Goal: Task Accomplishment & Management: Complete application form

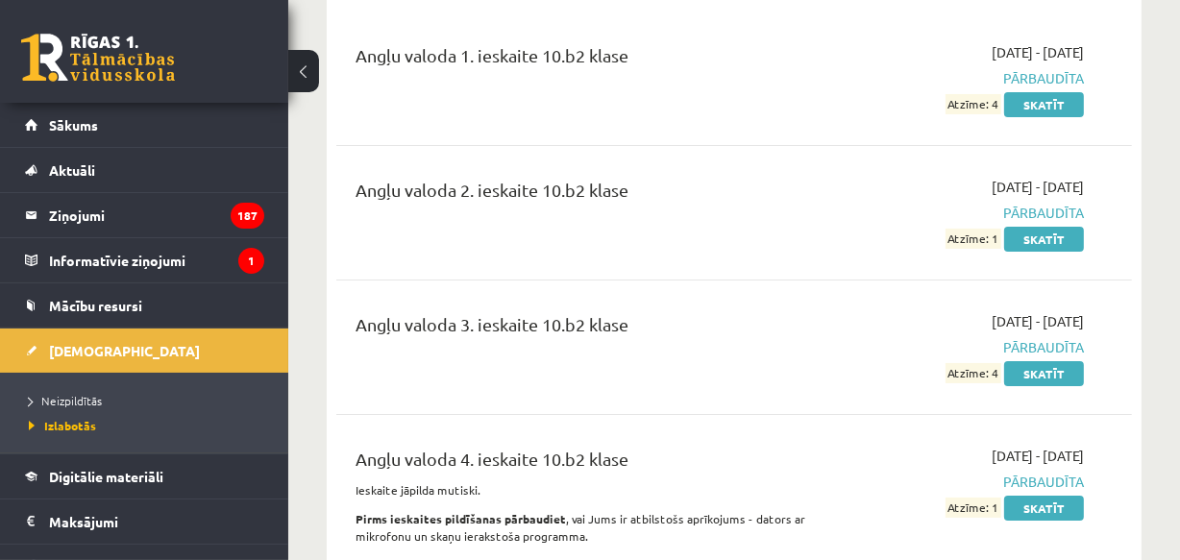
scroll to position [233, 0]
click at [62, 392] on link "Neizpildītās" at bounding box center [149, 400] width 240 height 17
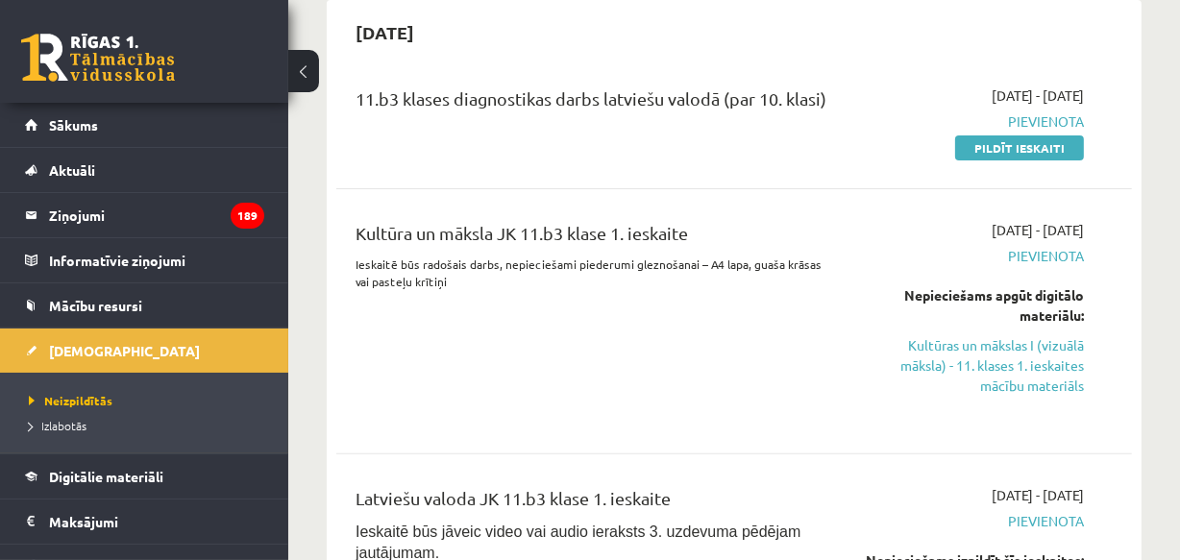
scroll to position [465, 0]
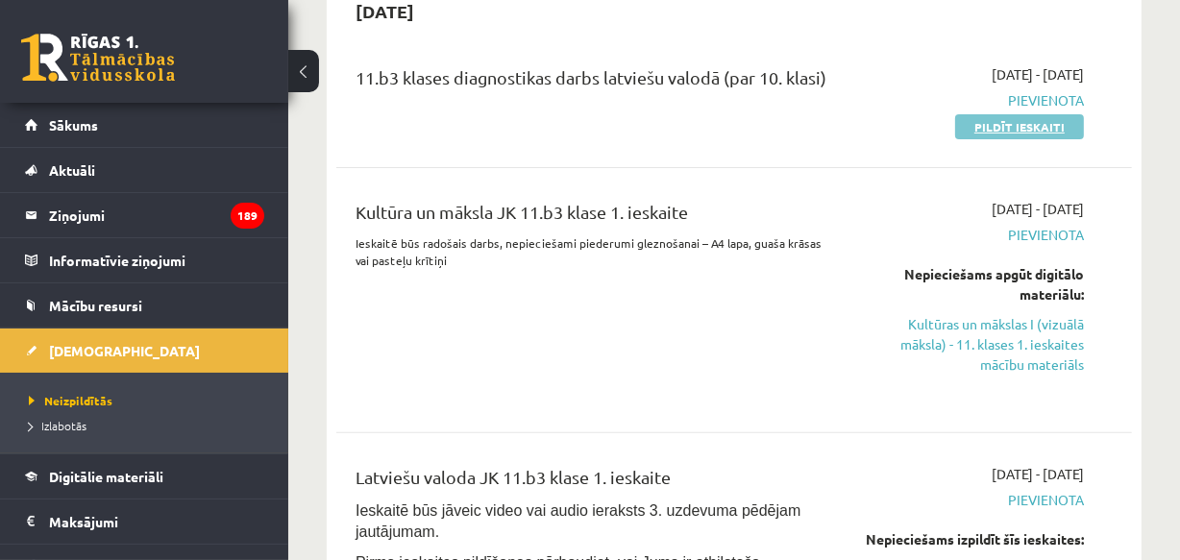
click at [999, 121] on link "Pildīt ieskaiti" at bounding box center [1019, 126] width 129 height 25
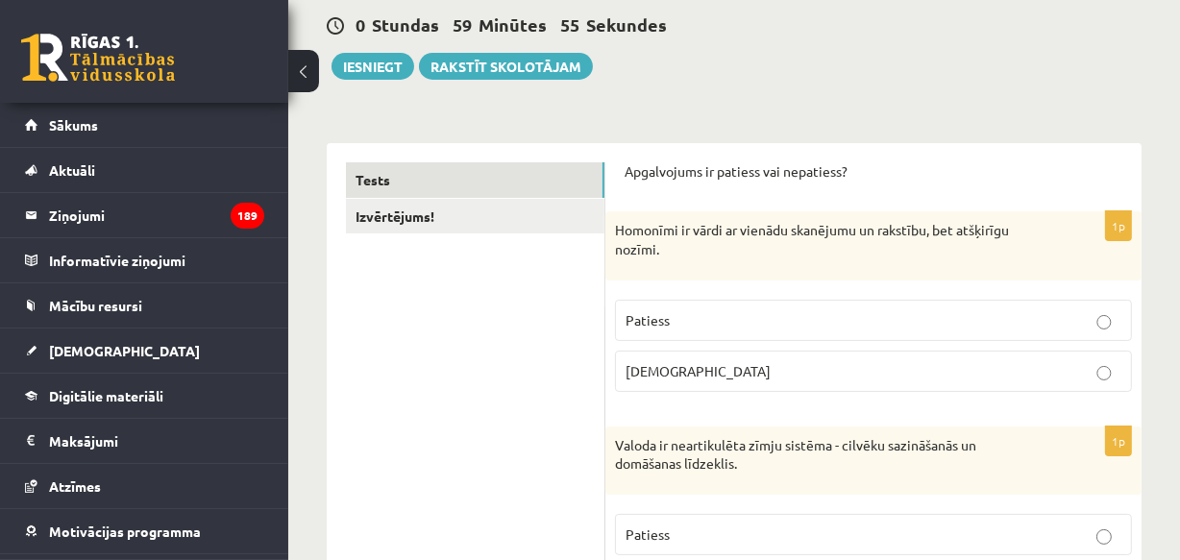
scroll to position [233, 0]
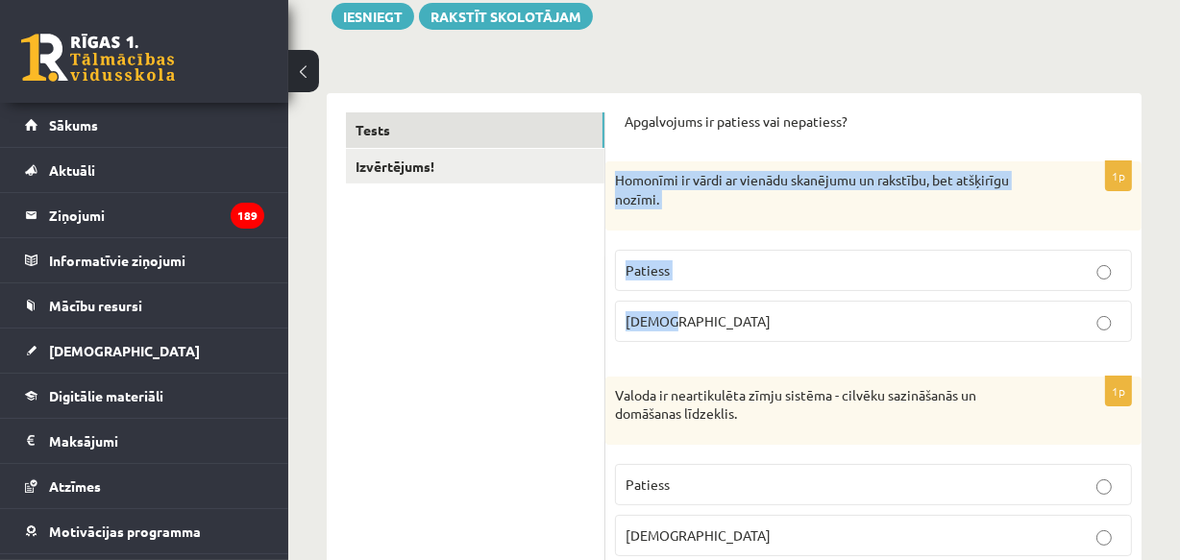
drag, startPoint x: 613, startPoint y: 175, endPoint x: 699, endPoint y: 209, distance: 91.9
click at [677, 300] on div "1p Homonīmi ir vārdi ar vienādu skanējumu un rakstību, bet atšķirīgu nozīmi. Pa…" at bounding box center [873, 258] width 536 height 195
copy div "Homonīmi ir vārdi ar vienādu skanējumu un rakstību, bet atšķirīgu nozīmi. Patie…"
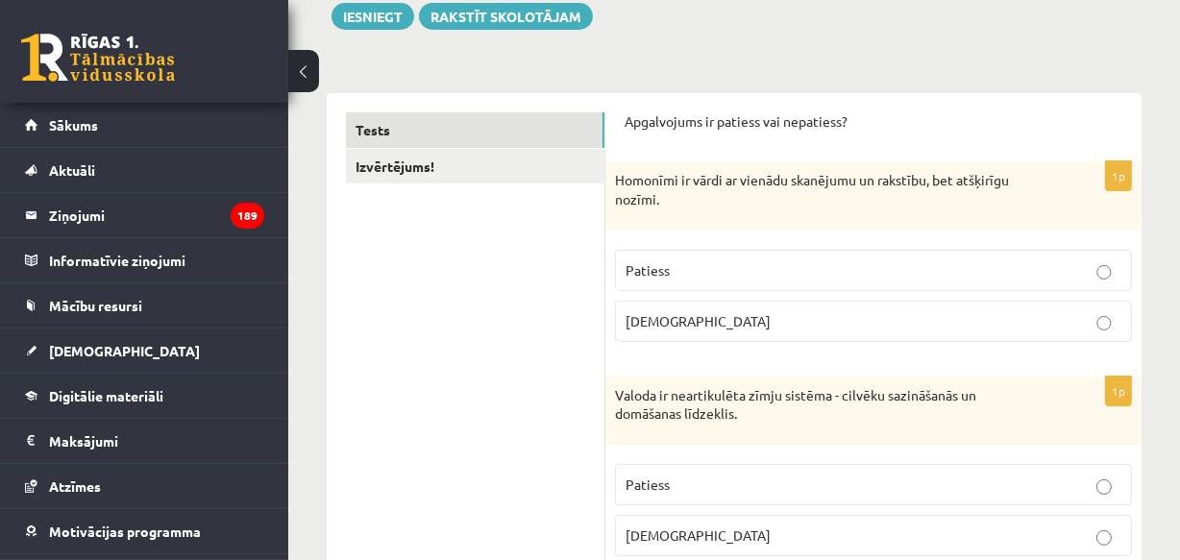
drag, startPoint x: 449, startPoint y: 404, endPoint x: 489, endPoint y: 356, distance: 62.7
click at [657, 260] on p "Patiess" at bounding box center [874, 270] width 496 height 20
click at [656, 475] on p "Patiess" at bounding box center [874, 485] width 496 height 20
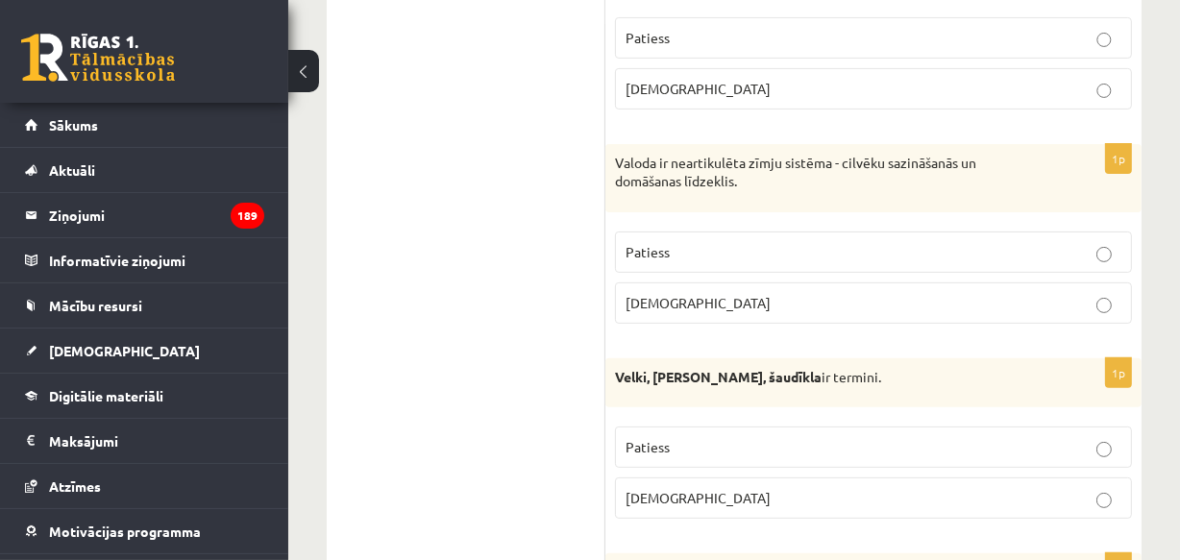
scroll to position [699, 0]
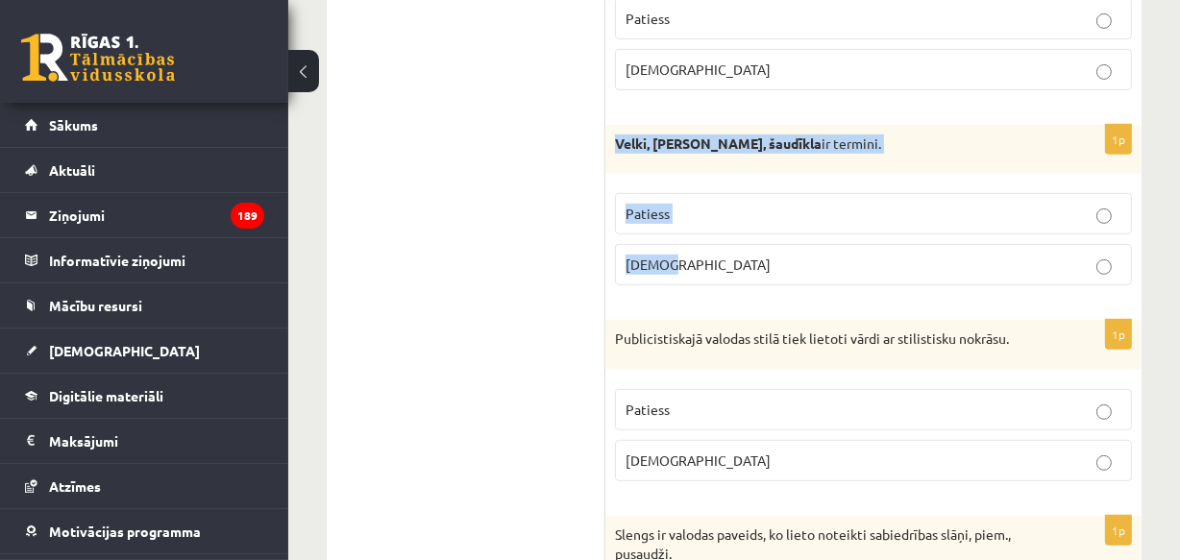
drag, startPoint x: 615, startPoint y: 141, endPoint x: 681, endPoint y: 210, distance: 95.8
click at [679, 247] on div "1p Velki, meti, šaudīkla ir termini. Patiess Aplams" at bounding box center [873, 213] width 536 height 177
copy div "Velki, meti, šaudīkla ir termini. Patiess Aplams"
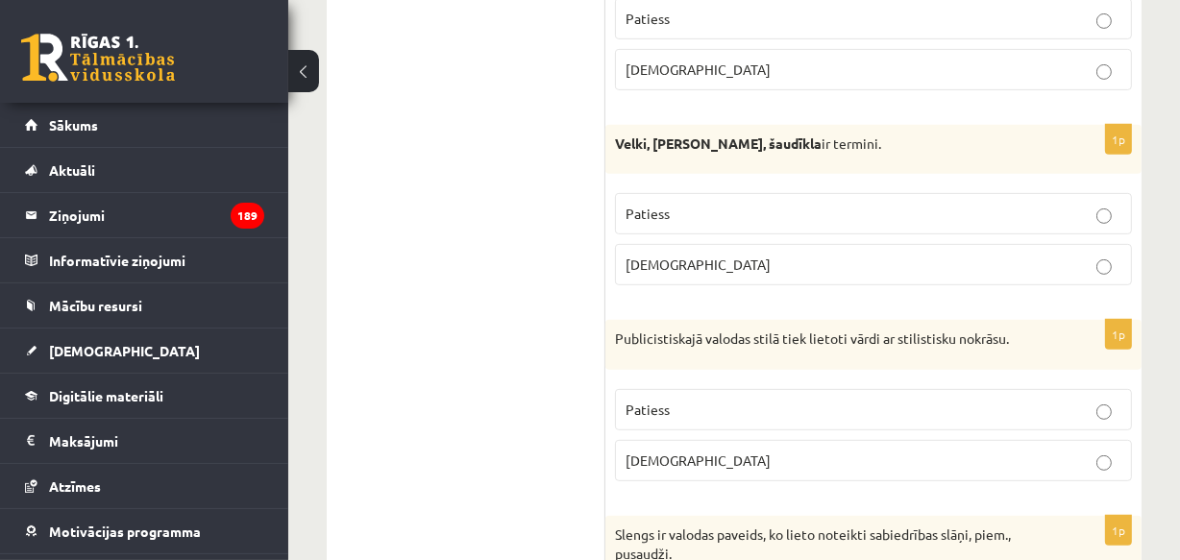
drag, startPoint x: 522, startPoint y: 232, endPoint x: 619, endPoint y: 228, distance: 97.1
click at [639, 209] on span "Patiess" at bounding box center [648, 213] width 44 height 17
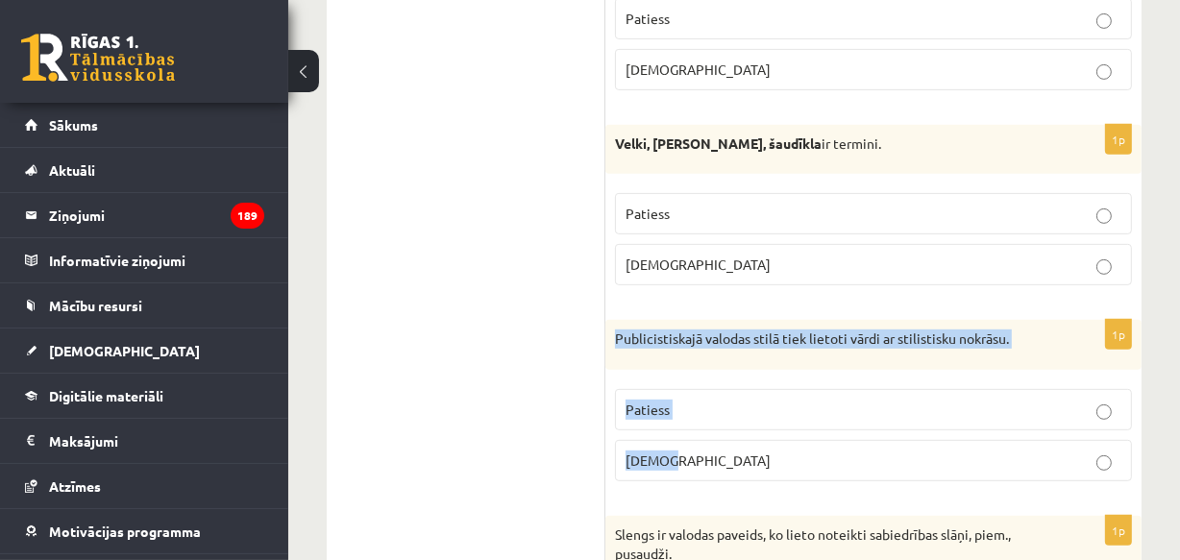
drag, startPoint x: 608, startPoint y: 333, endPoint x: 688, endPoint y: 436, distance: 130.1
click at [688, 436] on div "1p Publicistiskajā valodas stilā tiek lietoti vārdi ar stilistisku nokrāsu. Pat…" at bounding box center [873, 408] width 536 height 177
copy div "Publicistiskajā valodas stilā tiek lietoti vārdi ar stilistisku nokrāsu. Paties…"
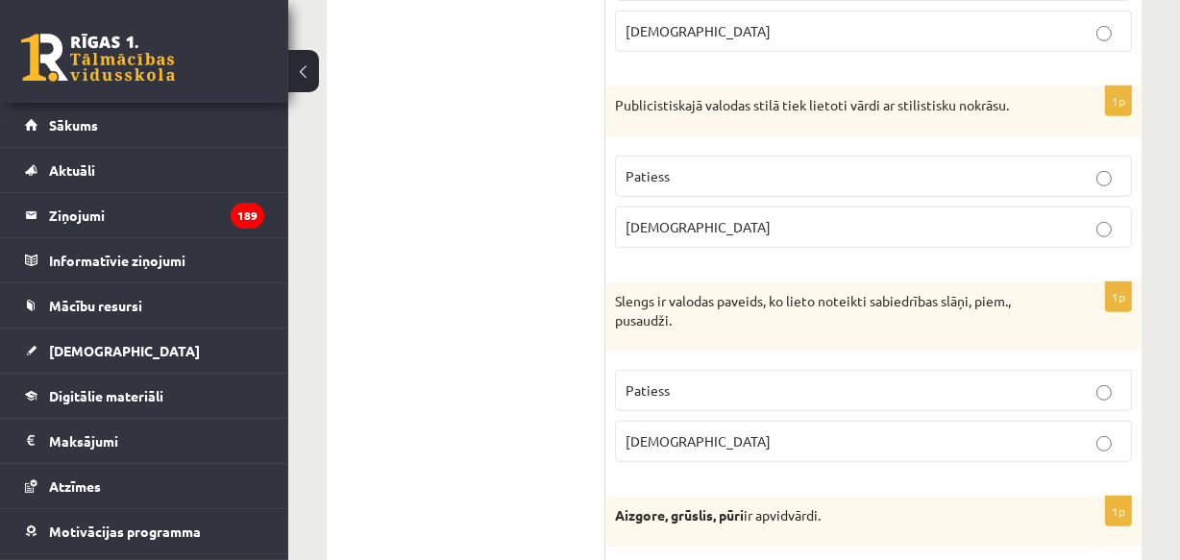
click at [641, 382] on span "Patiess" at bounding box center [648, 390] width 44 height 17
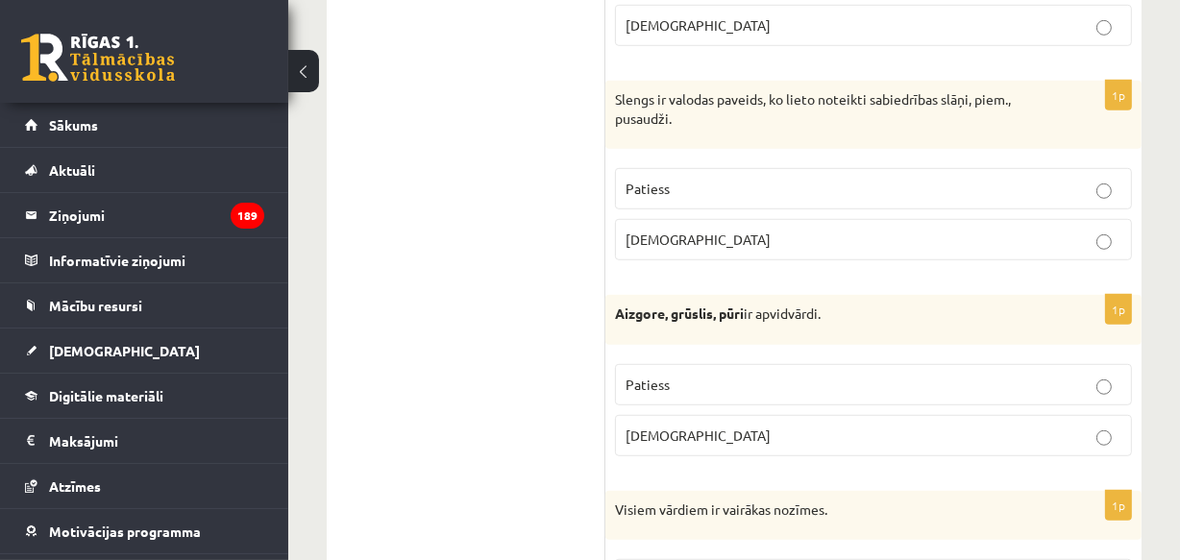
scroll to position [1164, 0]
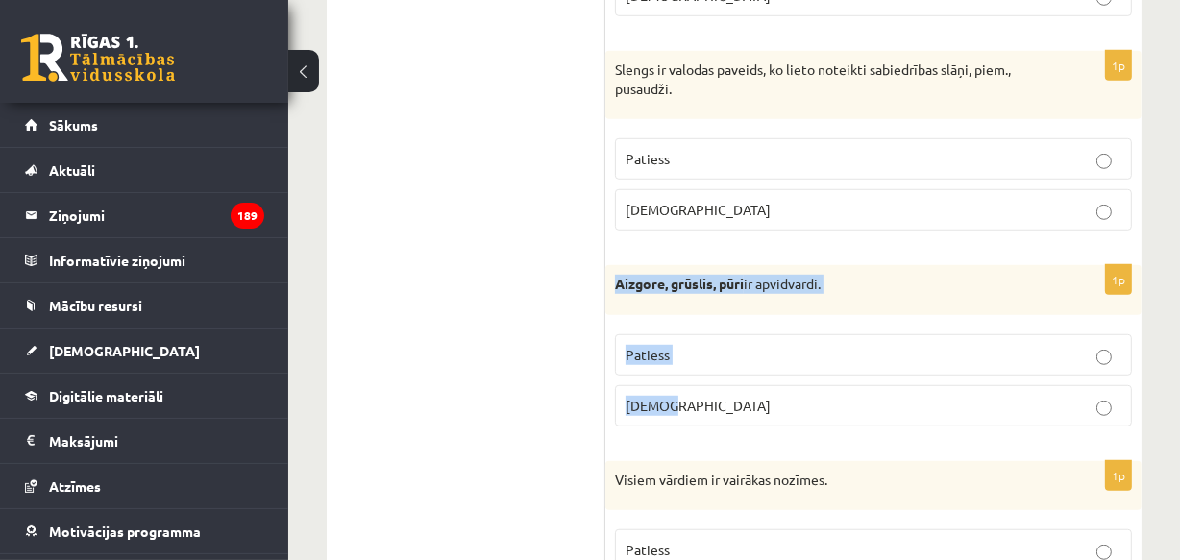
drag, startPoint x: 612, startPoint y: 281, endPoint x: 659, endPoint y: 322, distance: 62.6
click at [702, 374] on div "1p Aizgore, grūslis, pūri ir apvidvārdi. Patiess Aplams" at bounding box center [873, 353] width 536 height 177
copy div "Aizgore, grūslis, pūri ir apvidvārdi. Patiess Aplams"
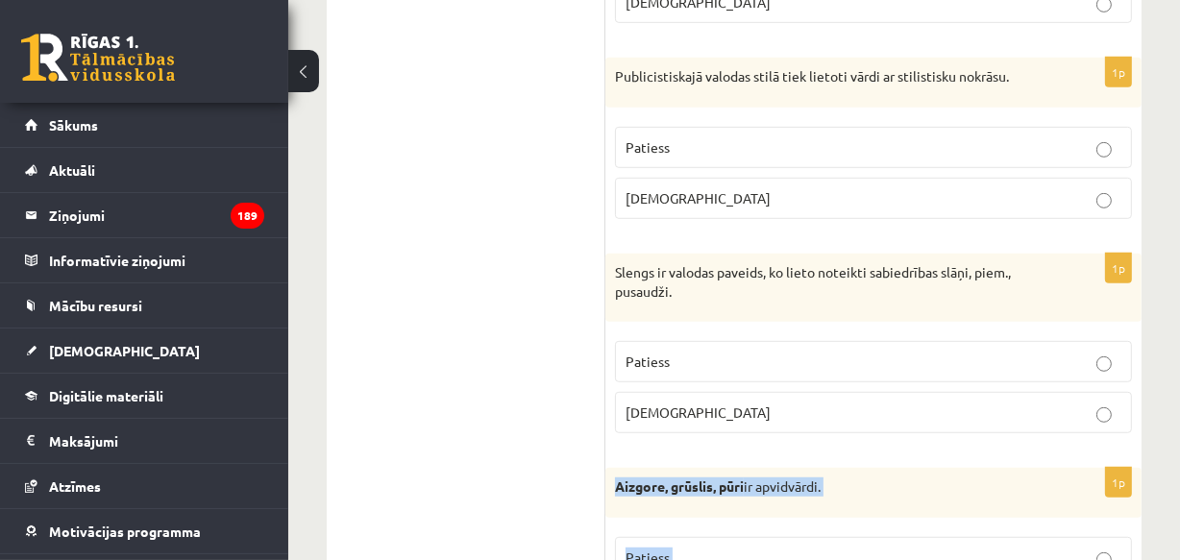
scroll to position [932, 0]
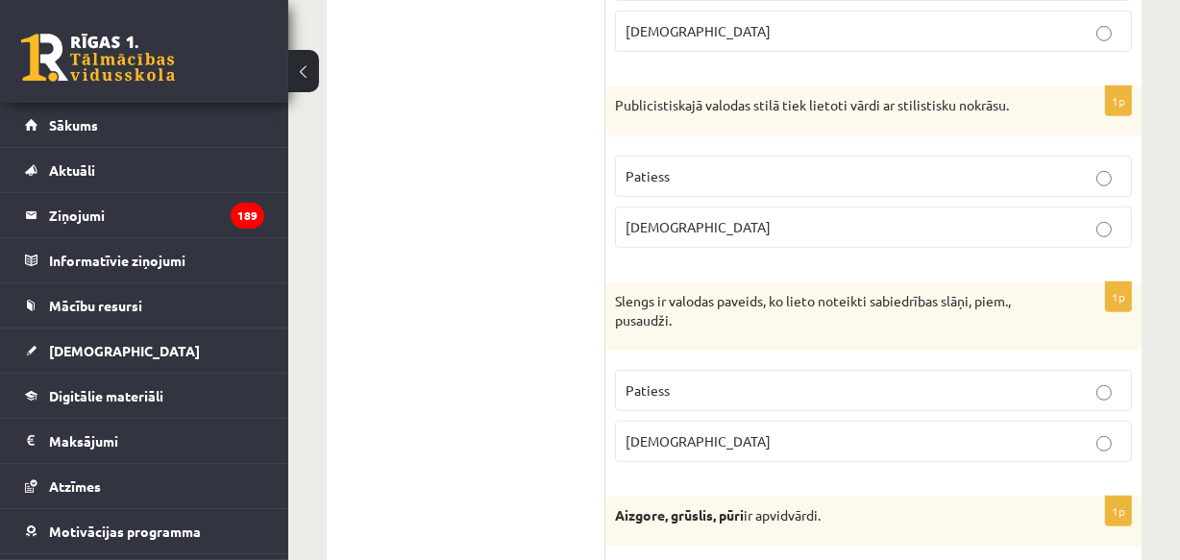
click at [645, 170] on span "Patiess" at bounding box center [648, 175] width 44 height 17
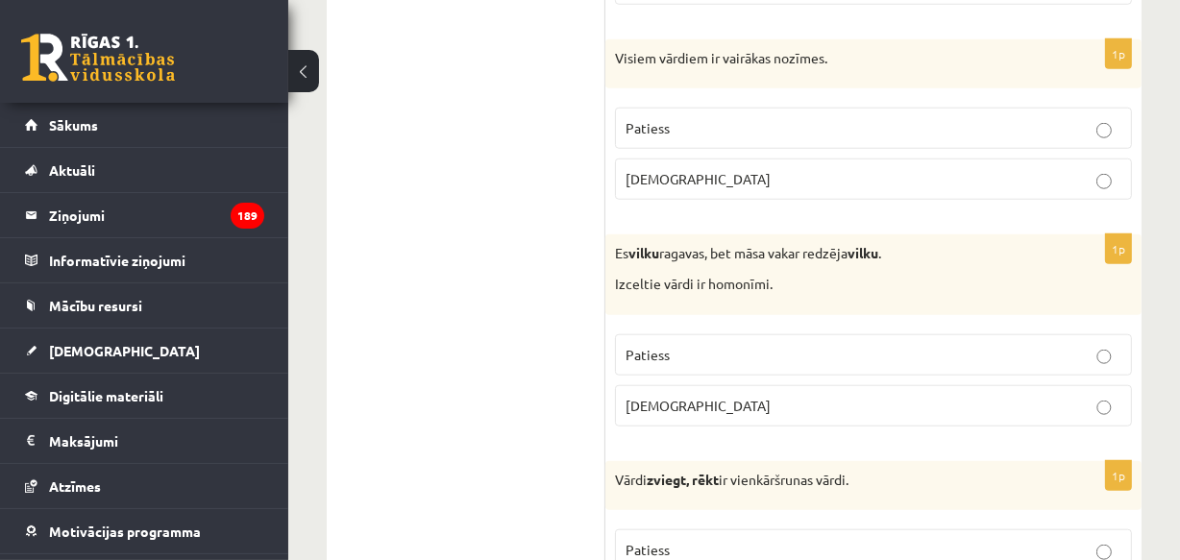
scroll to position [1631, 0]
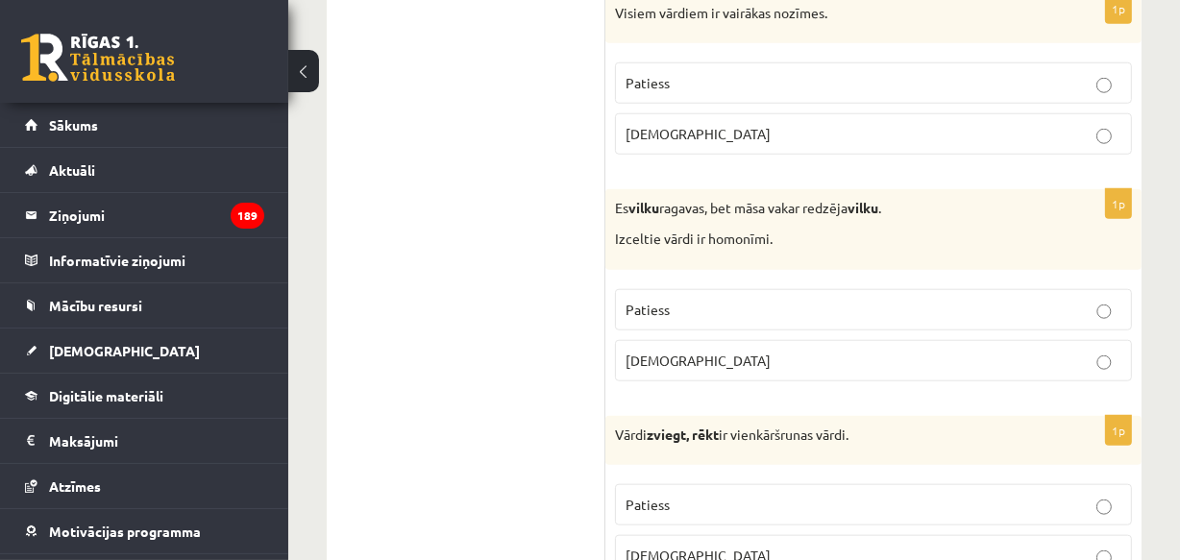
click at [652, 301] on span "Patiess" at bounding box center [648, 309] width 44 height 17
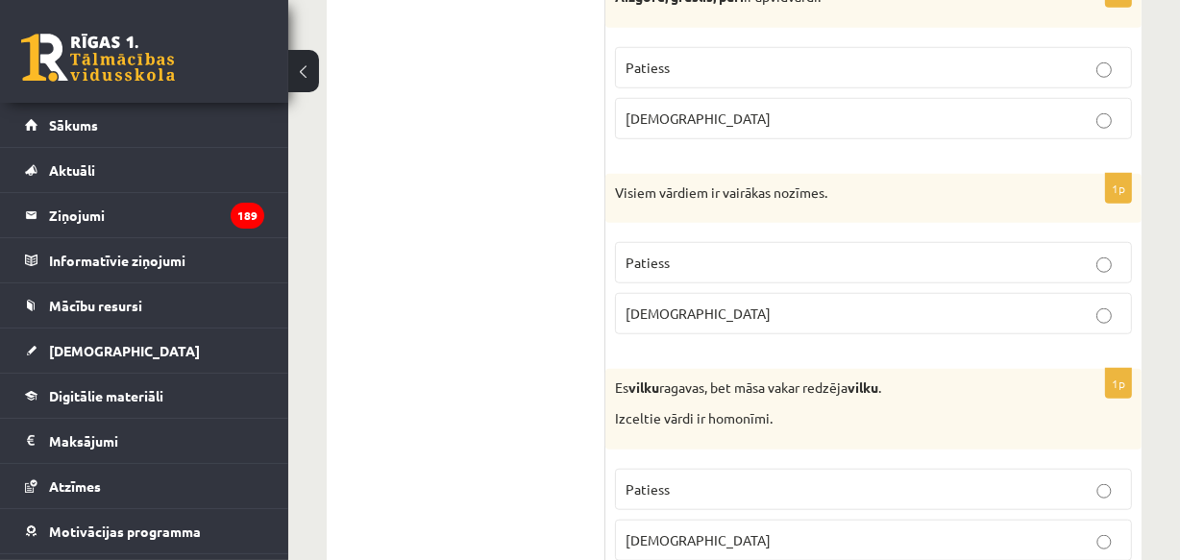
scroll to position [1397, 0]
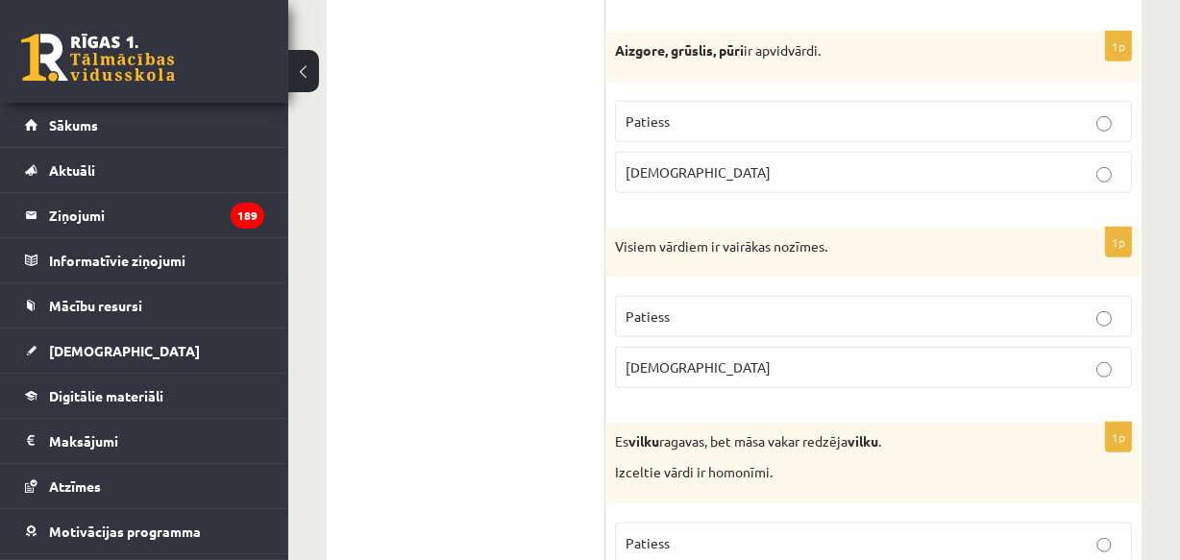
click at [666, 308] on span "Patiess" at bounding box center [648, 316] width 44 height 17
click at [645, 113] on span "Patiess" at bounding box center [648, 120] width 44 height 17
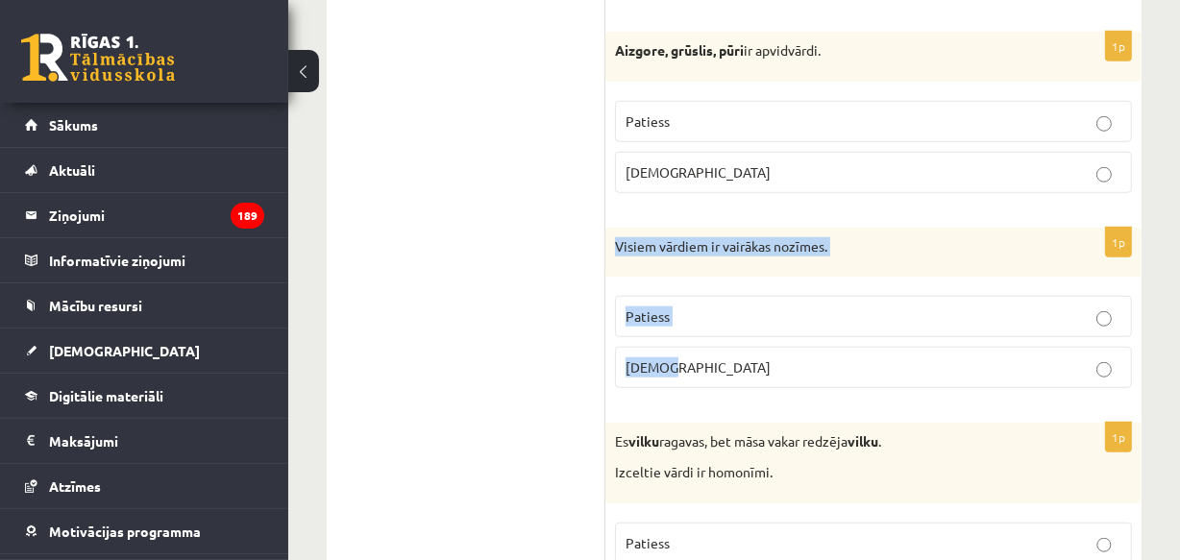
drag, startPoint x: 615, startPoint y: 240, endPoint x: 672, endPoint y: 314, distance: 93.2
click at [673, 362] on div "1p Visiem vārdiem ir vairākas nozīmes. Patiess Aplams" at bounding box center [873, 316] width 536 height 177
copy div "Visiem vārdiem ir vairākas nozīmes. Patiess Aplams"
click at [727, 374] on p "Aplams" at bounding box center [874, 367] width 496 height 20
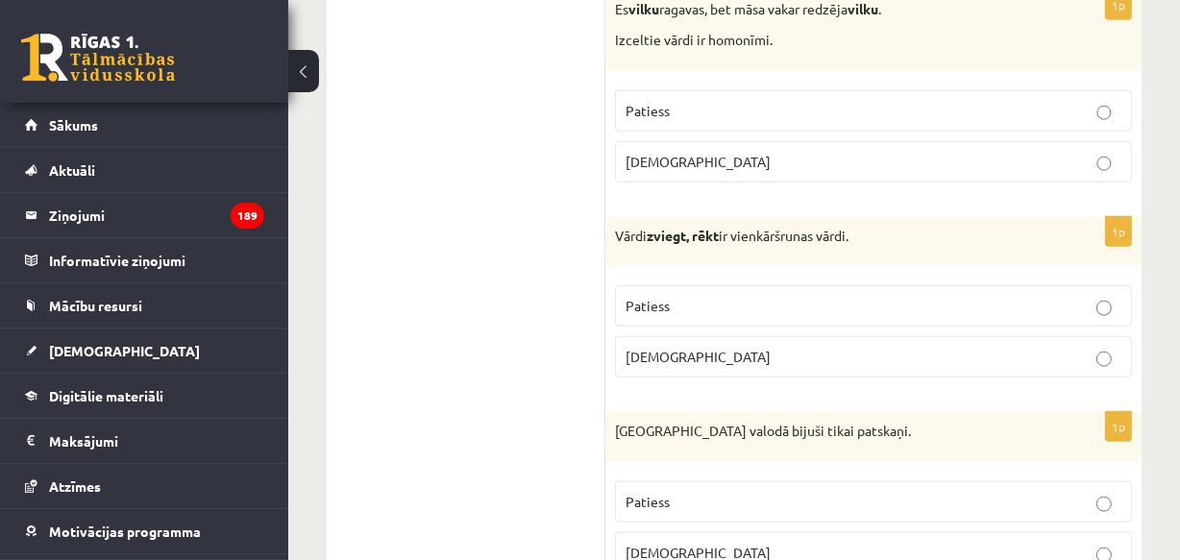
scroll to position [1863, 0]
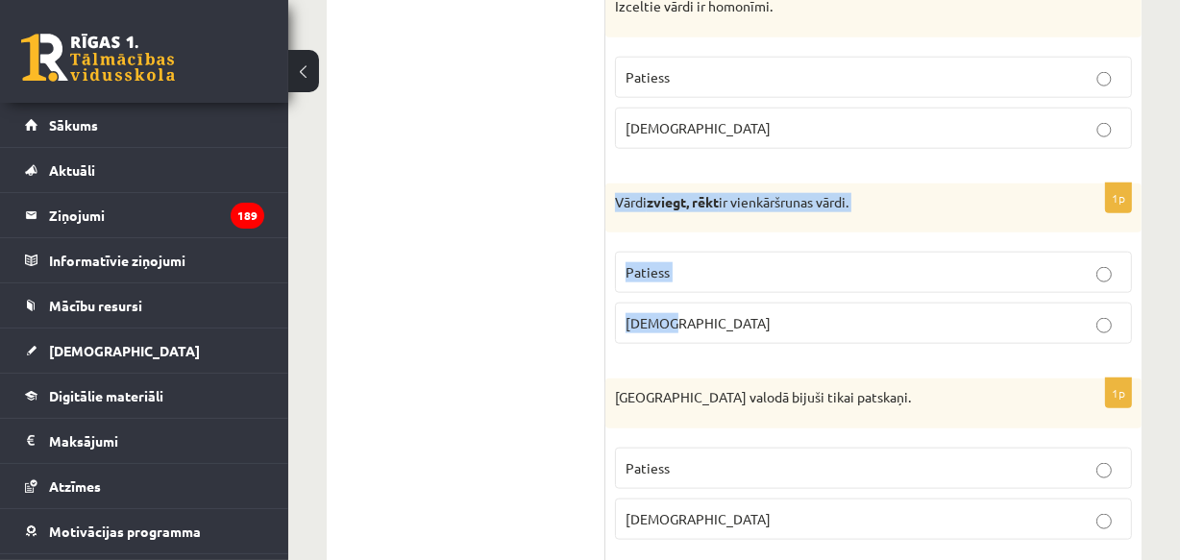
drag, startPoint x: 609, startPoint y: 192, endPoint x: 686, endPoint y: 305, distance: 136.2
click at [686, 308] on div "1p Vārdi zviegt, rēkt ir vienkāršrunas vārdi. Patiess Aplams" at bounding box center [873, 272] width 536 height 177
copy div "Vārdi zviegt, rēkt ir vienkāršrunas vārdi. Patiess Aplams"
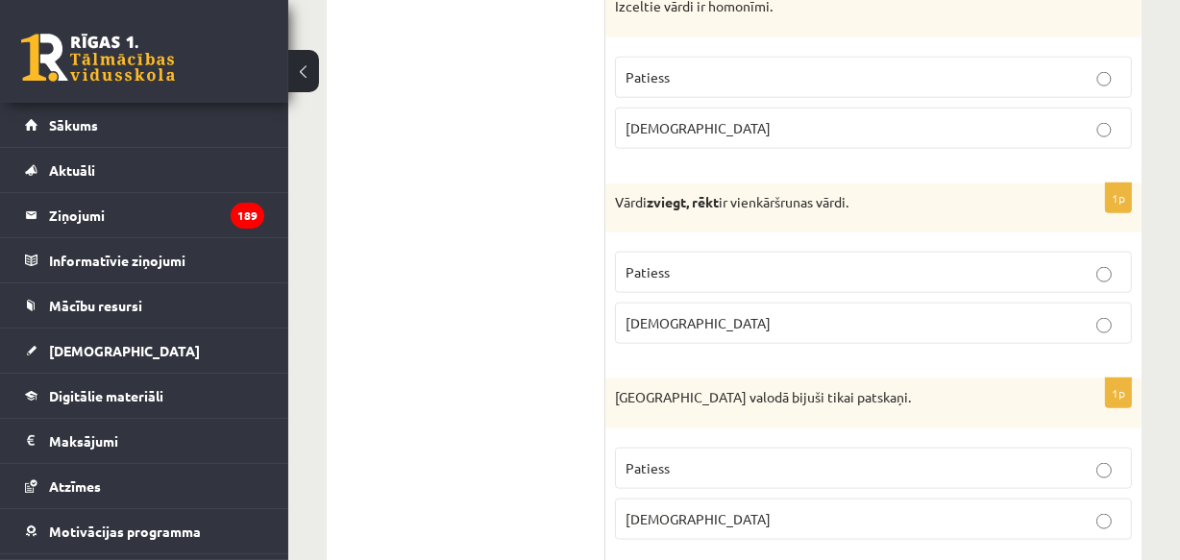
click at [666, 263] on span "Patiess" at bounding box center [648, 271] width 44 height 17
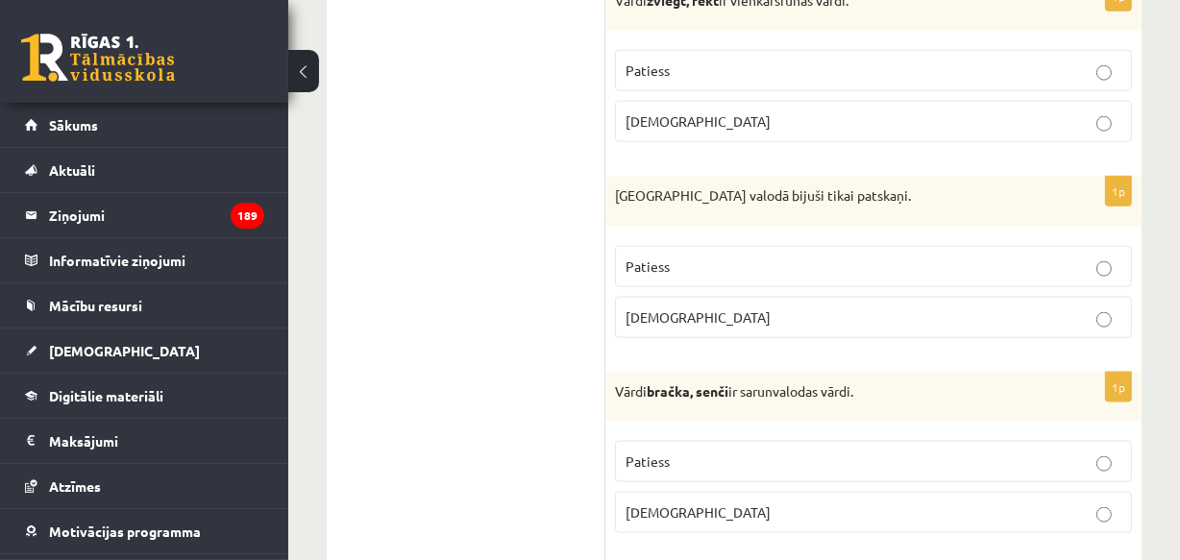
scroll to position [2096, 0]
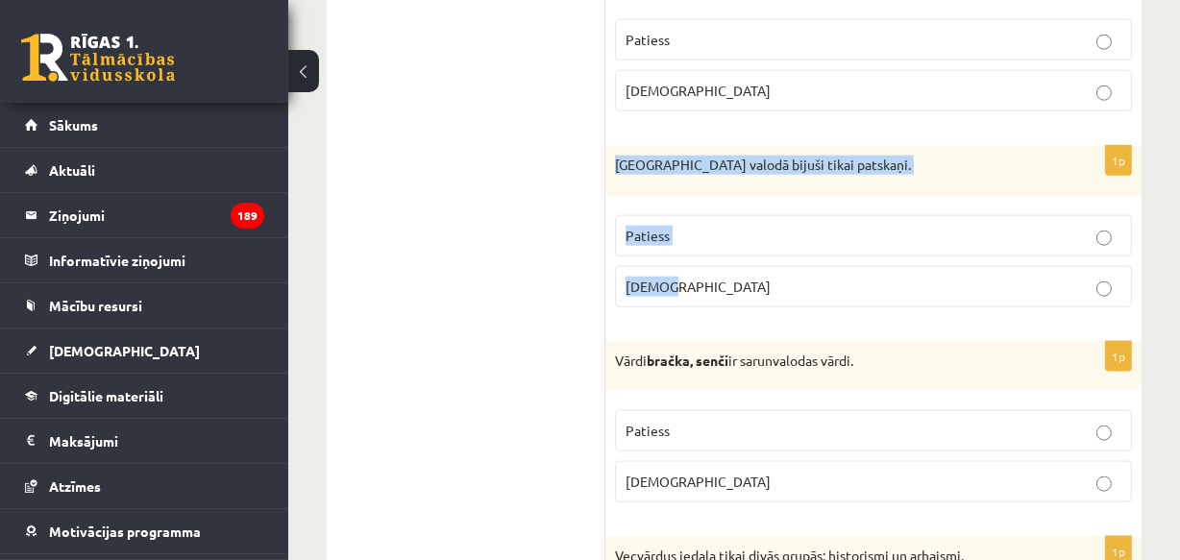
drag, startPoint x: 615, startPoint y: 158, endPoint x: 686, endPoint y: 177, distance: 73.7
click at [700, 275] on div "1p Pirmatnējā valodā bijuši tikai patskaņi. Patiess Aplams" at bounding box center [873, 234] width 536 height 177
copy div "Pirmatnējā valodā bijuši tikai patskaņi. Patiess Aplams"
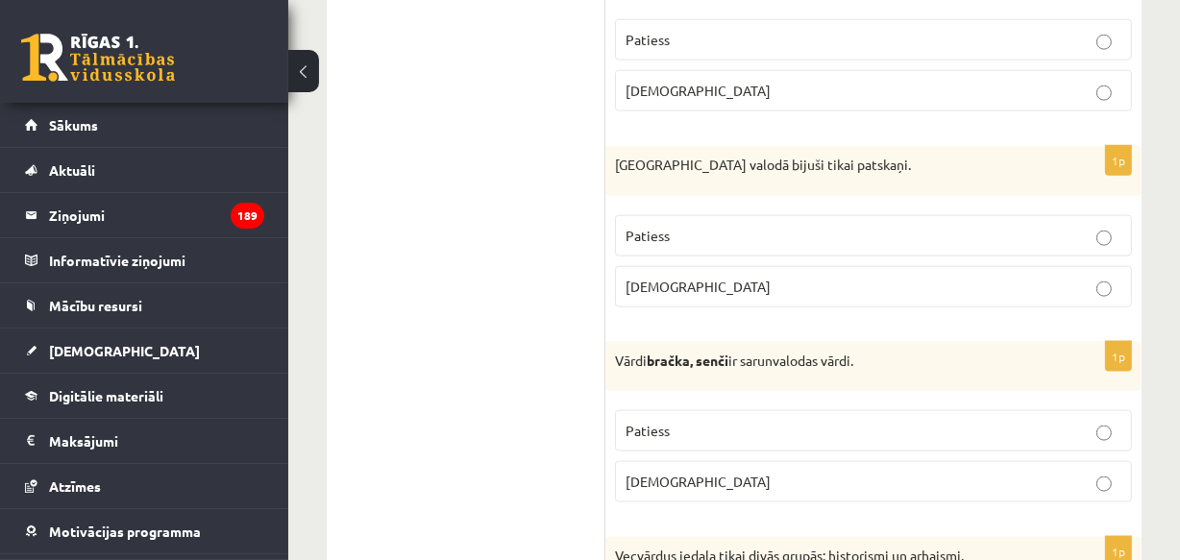
drag, startPoint x: 415, startPoint y: 236, endPoint x: 499, endPoint y: 242, distance: 83.8
click at [646, 281] on span "Aplams" at bounding box center [698, 286] width 145 height 17
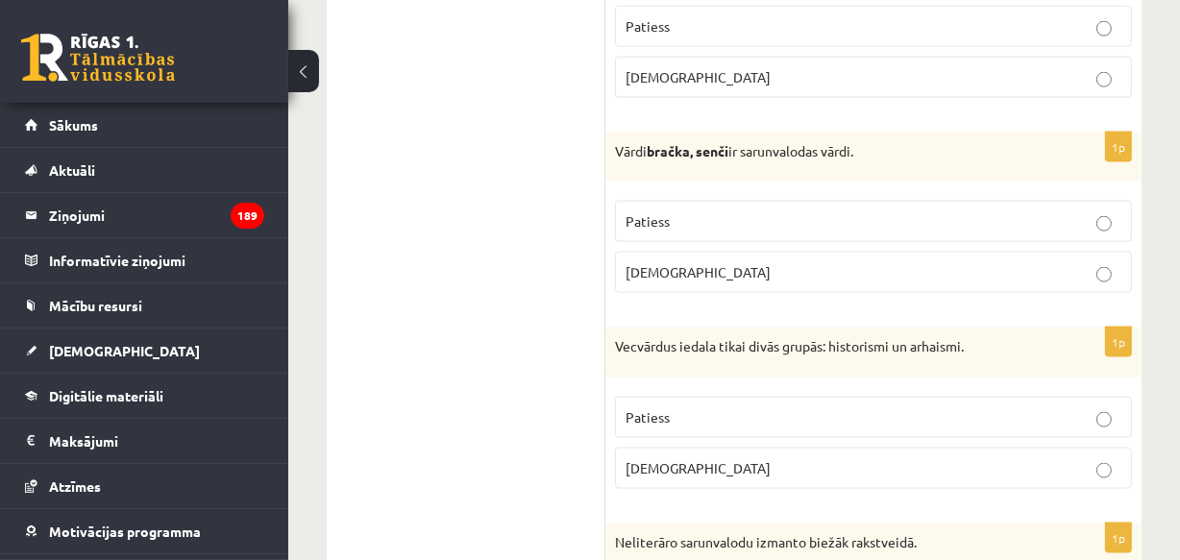
scroll to position [2329, 0]
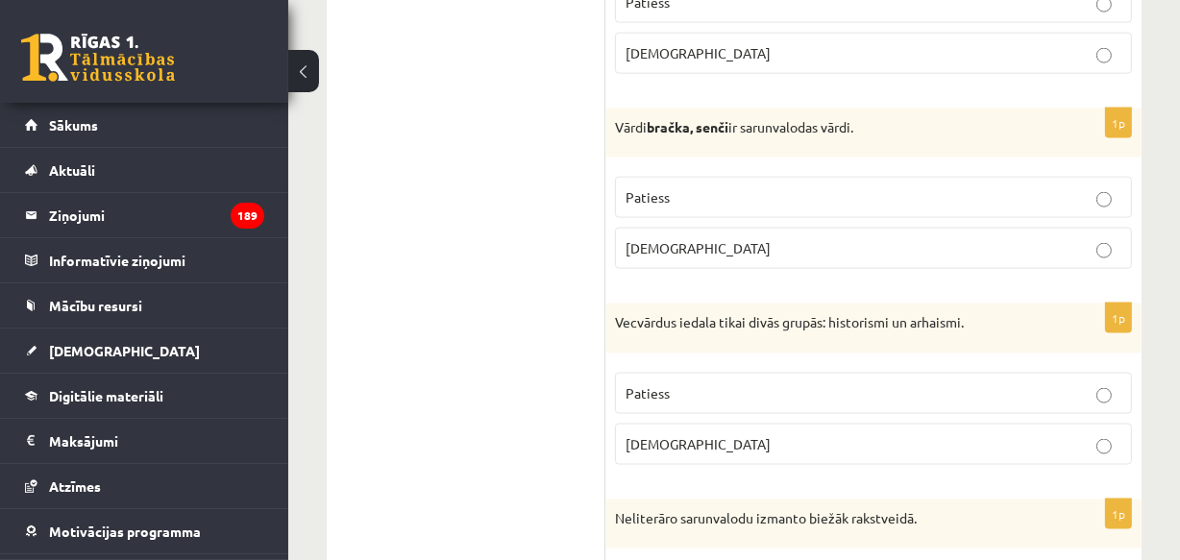
click at [666, 194] on span "Patiess" at bounding box center [648, 196] width 44 height 17
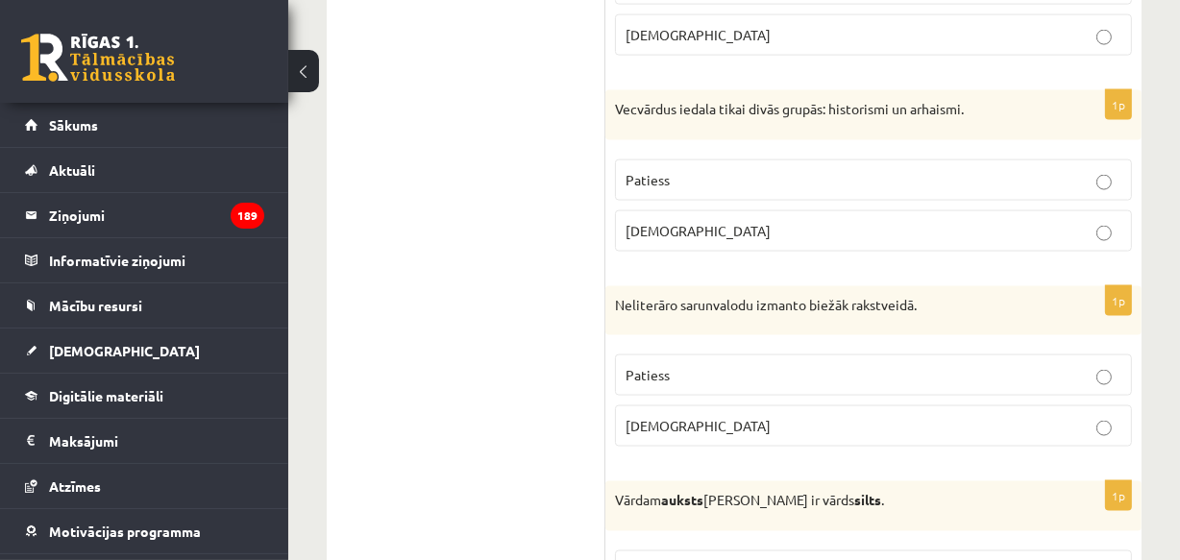
scroll to position [2562, 0]
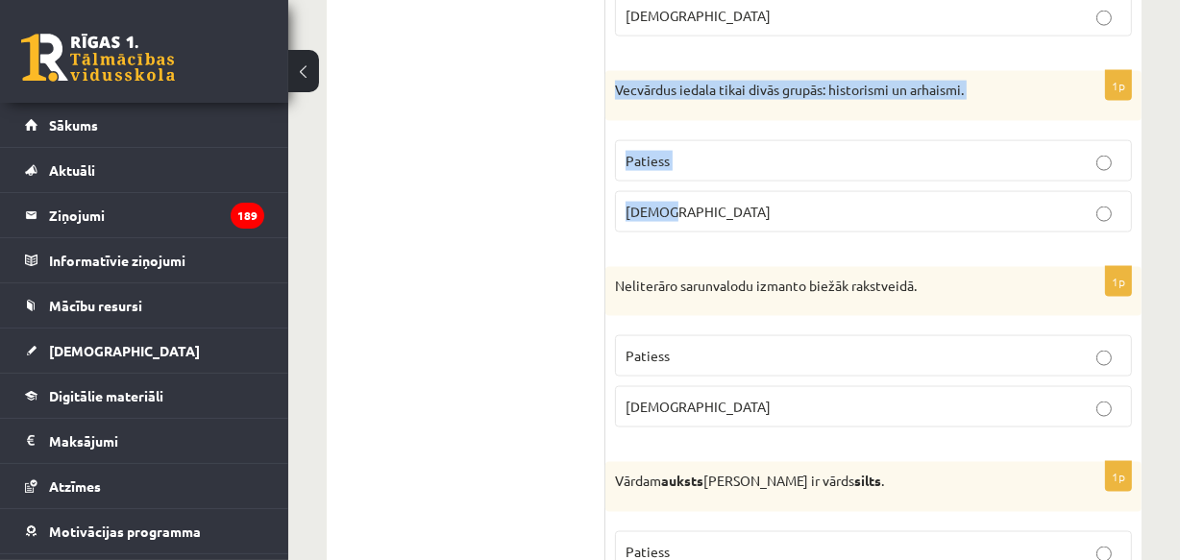
drag, startPoint x: 615, startPoint y: 81, endPoint x: 653, endPoint y: 144, distance: 74.2
click at [680, 200] on div "1p Vecvārdus iedala tikai divās grupās: historismi un arhaismi. Patiess Aplams" at bounding box center [873, 159] width 536 height 177
copy div "Vecvārdus iedala tikai divās grupās: historismi un arhaismi. Patiess Aplams"
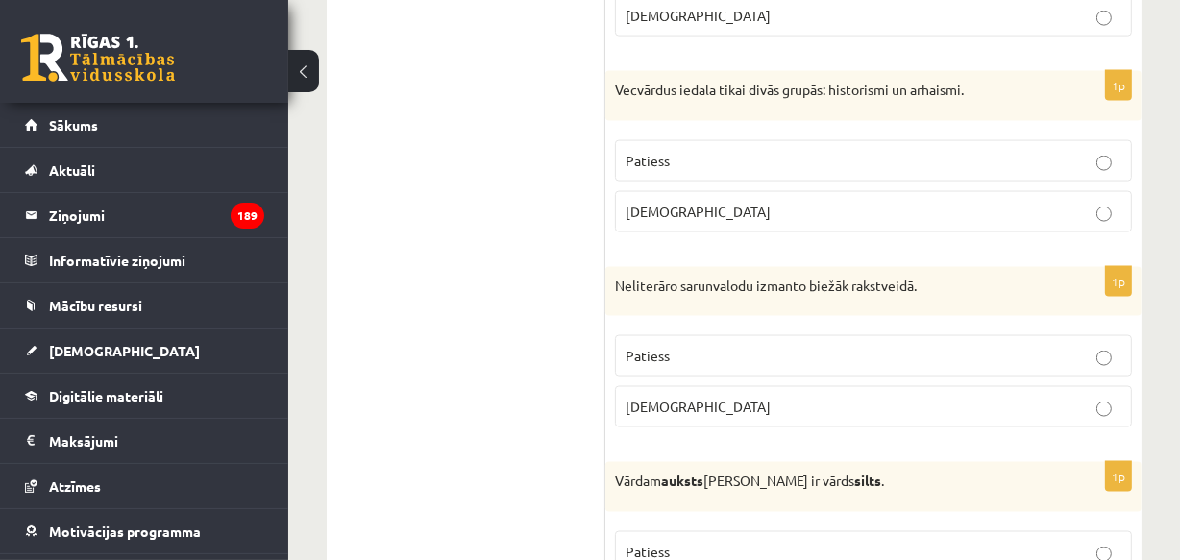
click at [663, 154] on span "Patiess" at bounding box center [648, 160] width 44 height 17
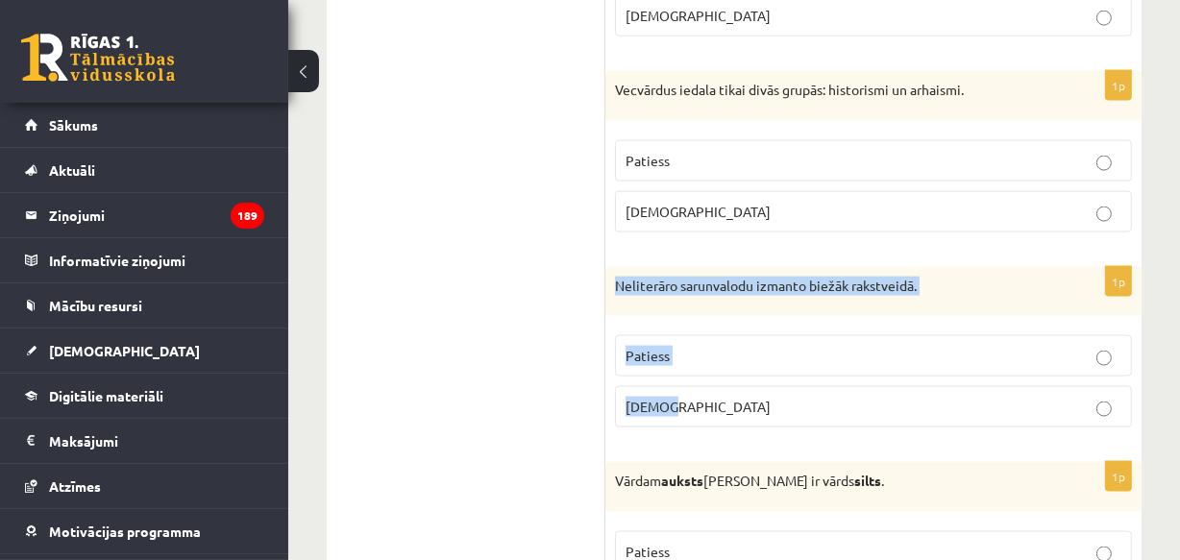
drag, startPoint x: 611, startPoint y: 277, endPoint x: 681, endPoint y: 413, distance: 153.4
click at [681, 413] on div "1p Neliterāro sarunvalodu izmanto biežāk rakstveidā. Patiess Aplams" at bounding box center [873, 355] width 536 height 177
copy div "Neliterāro sarunvalodu izmanto biežāk rakstveidā. Patiess Aplams"
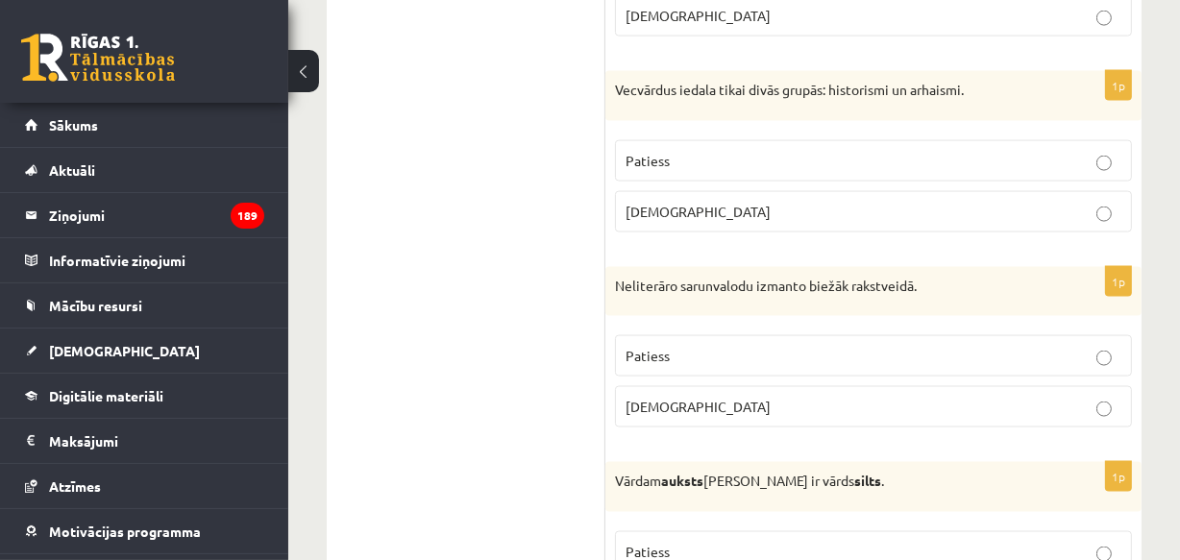
click at [638, 398] on span "Aplams" at bounding box center [698, 406] width 145 height 17
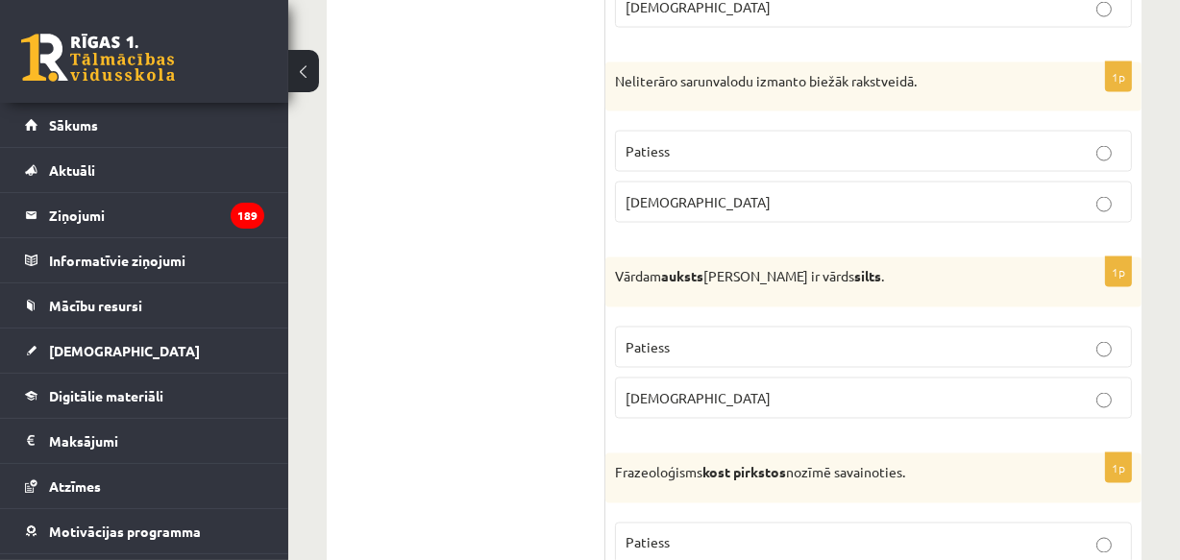
scroll to position [2795, 0]
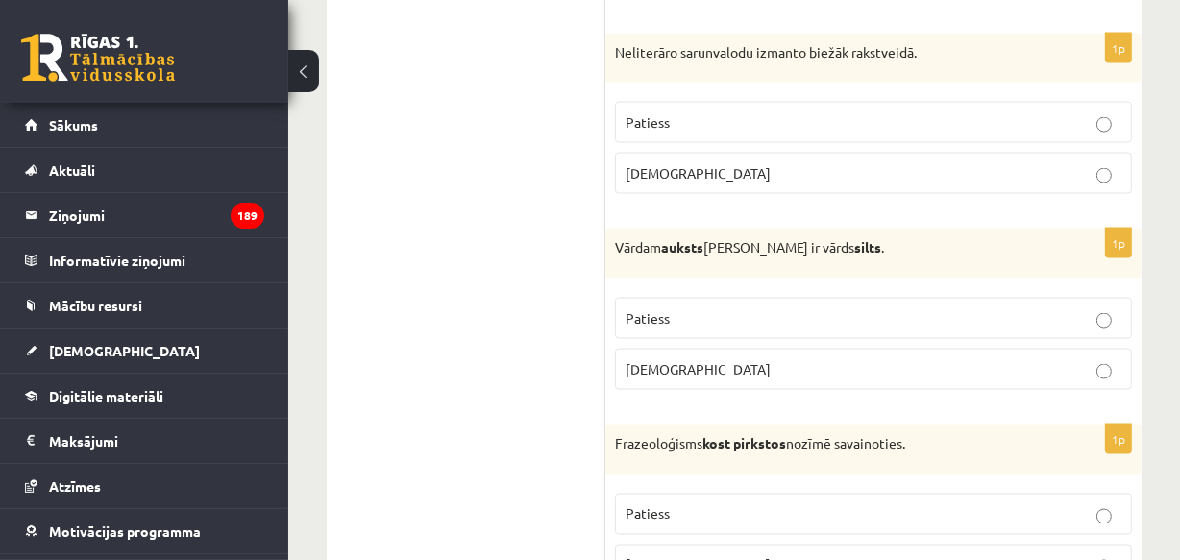
click at [644, 308] on p "Patiess" at bounding box center [874, 318] width 496 height 20
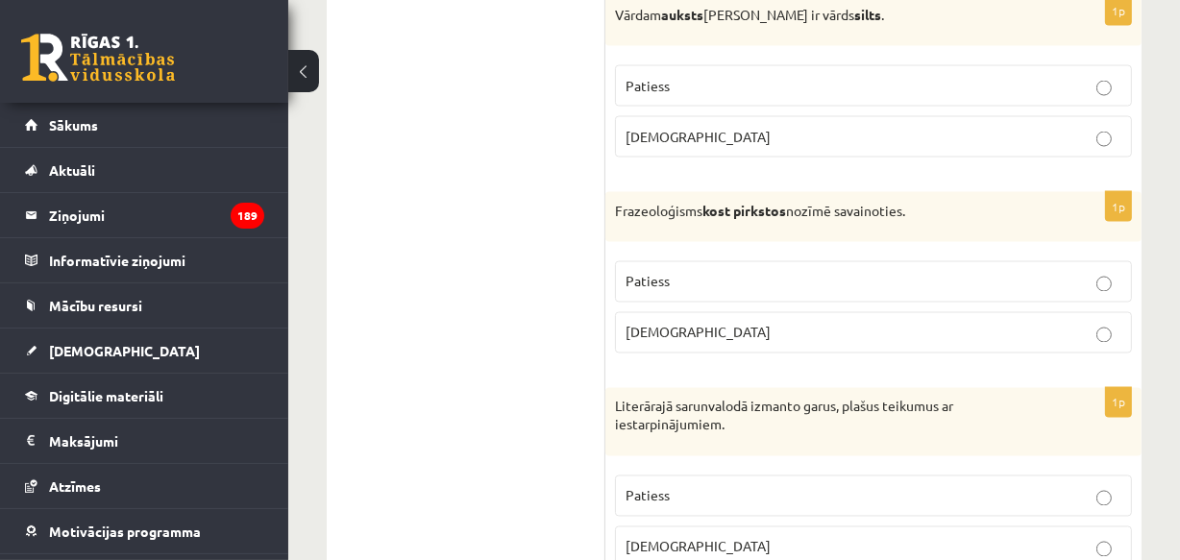
click at [647, 327] on span "Aplams" at bounding box center [698, 332] width 145 height 17
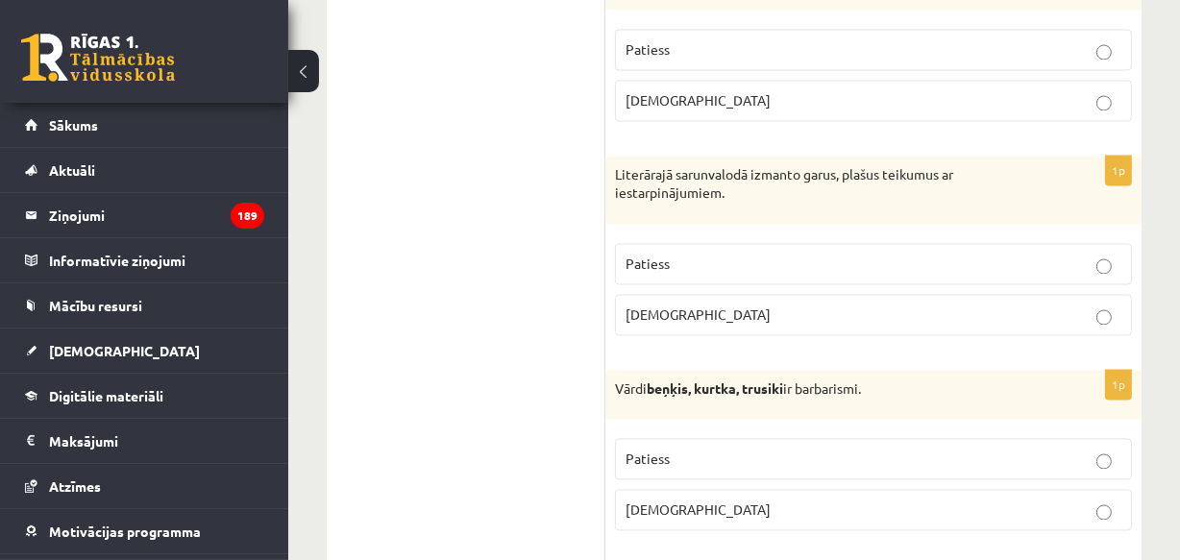
click at [673, 254] on p "Patiess" at bounding box center [874, 264] width 496 height 20
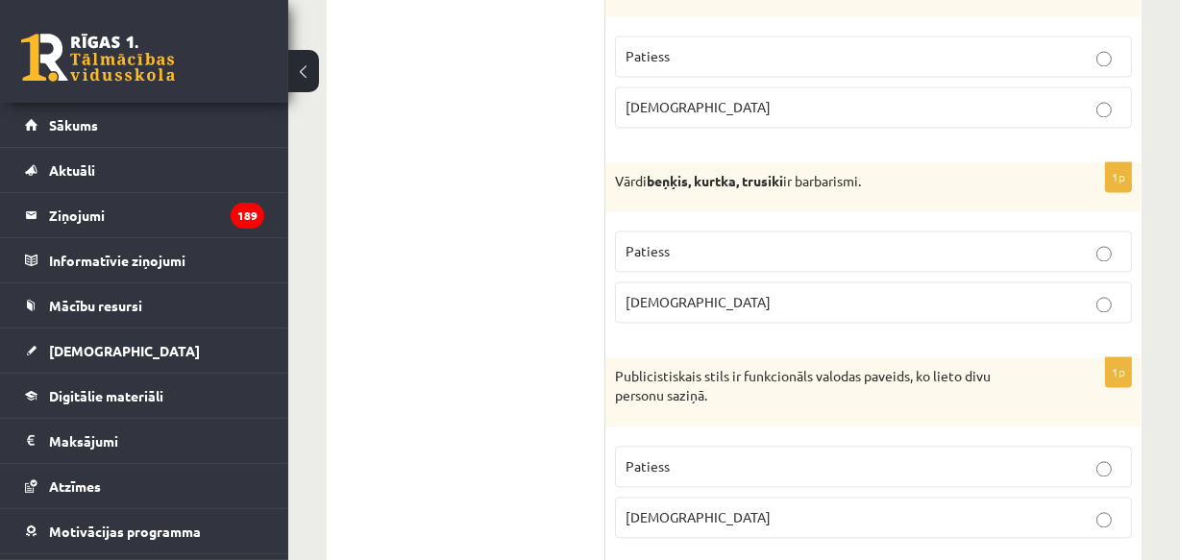
scroll to position [3494, 0]
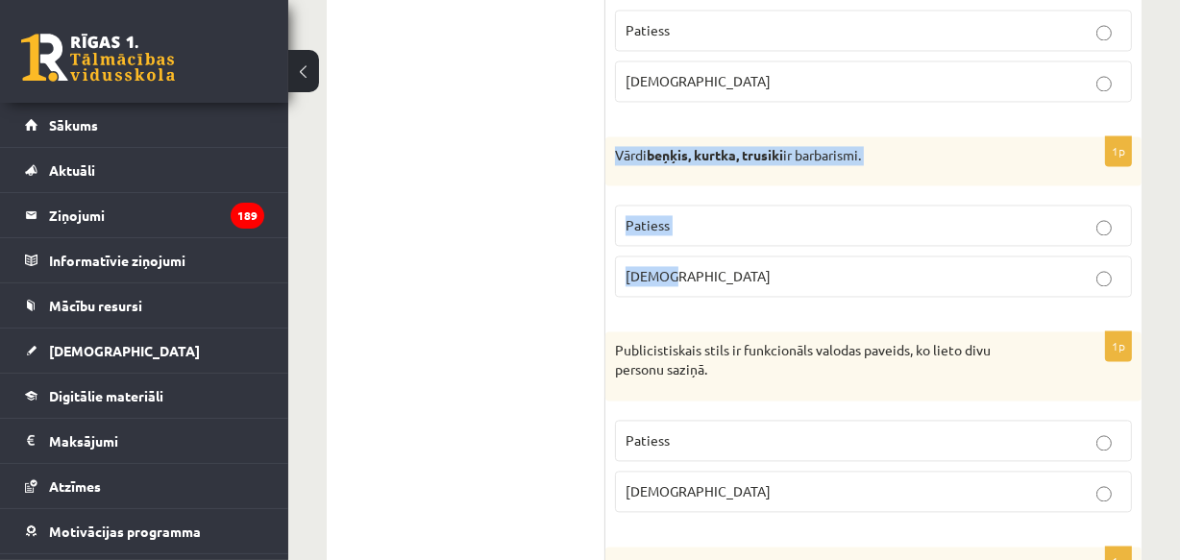
drag, startPoint x: 613, startPoint y: 147, endPoint x: 688, endPoint y: 263, distance: 138.3
click at [688, 263] on div "1p Vārdi beņķis, kurtka, trusiki ir barbarismi. Patiess Aplams" at bounding box center [873, 224] width 536 height 177
copy div "Vārdi beņķis, kurtka, trusiki ir barbarismi. Patiess Aplams"
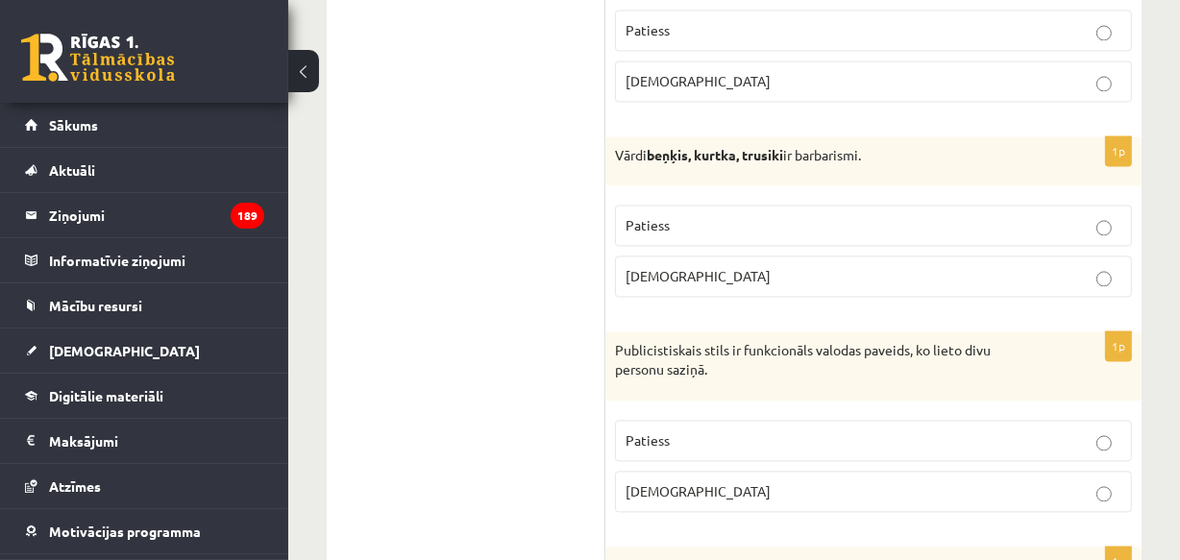
drag, startPoint x: 441, startPoint y: 204, endPoint x: 509, endPoint y: 206, distance: 68.3
click at [637, 215] on p "Patiess" at bounding box center [874, 225] width 496 height 20
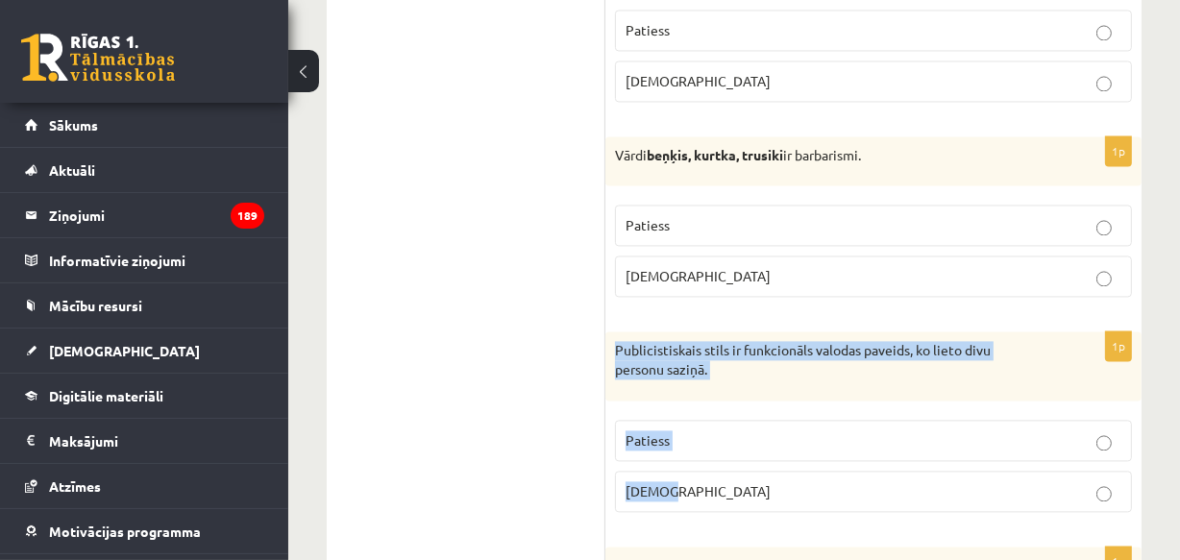
drag, startPoint x: 615, startPoint y: 342, endPoint x: 661, endPoint y: 421, distance: 91.3
click at [673, 480] on div "1p Publicistiskais stils ir funkcionāls valodas paveids, ko lieto divu personu …" at bounding box center [873, 429] width 536 height 195
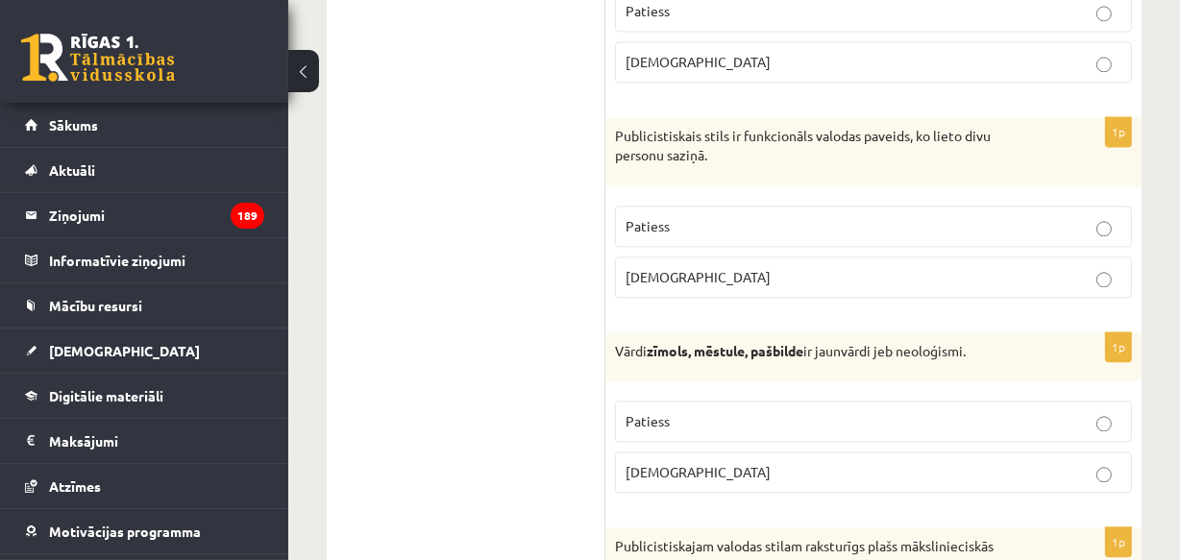
scroll to position [3728, 0]
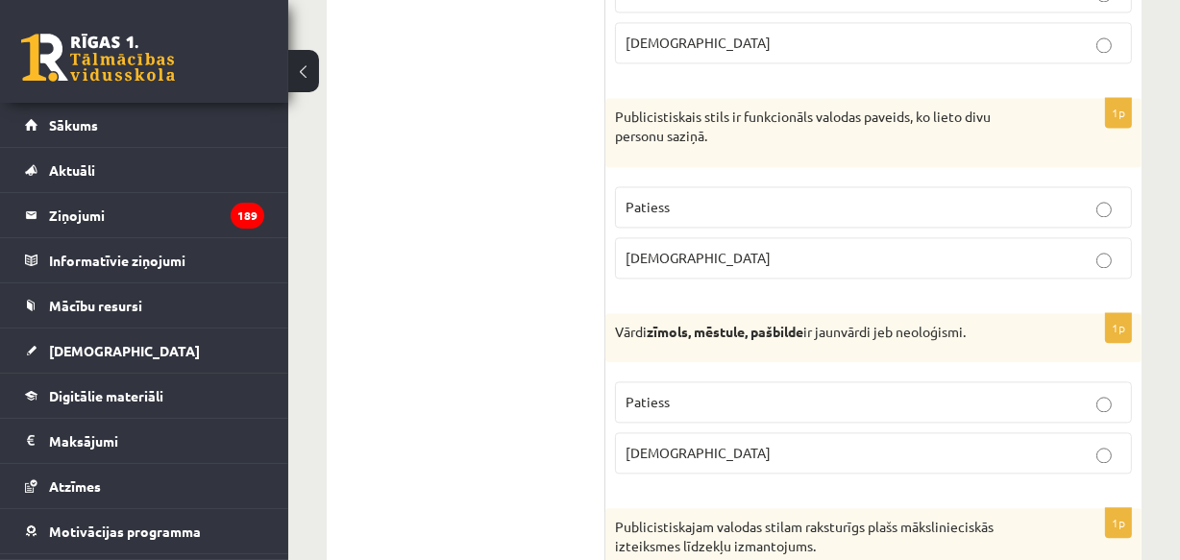
click at [655, 249] on span "Aplams" at bounding box center [698, 257] width 145 height 17
click at [640, 393] on span "Patiess" at bounding box center [648, 401] width 44 height 17
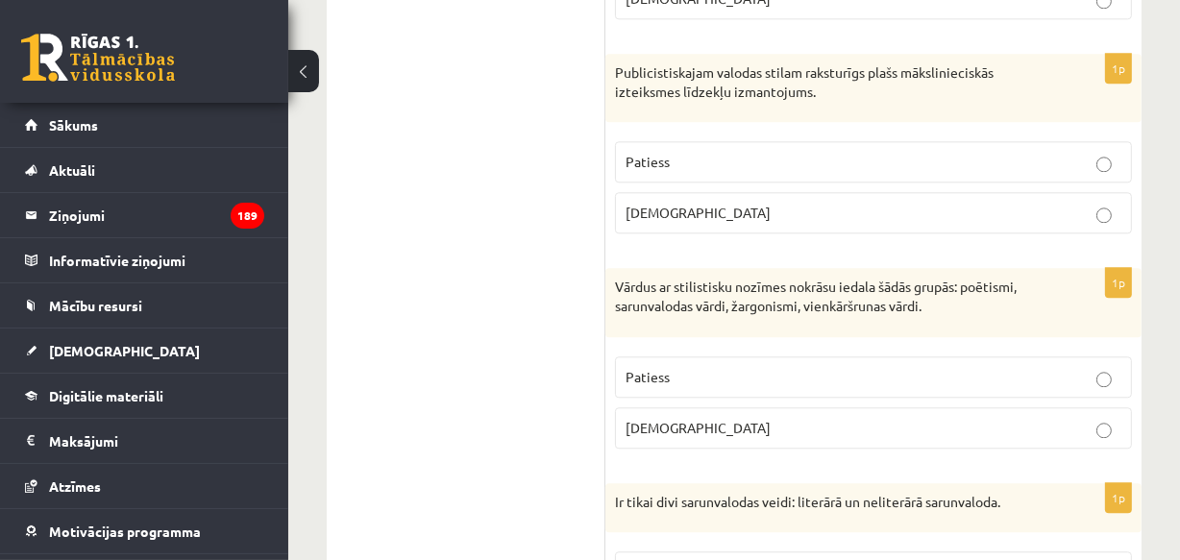
scroll to position [4193, 0]
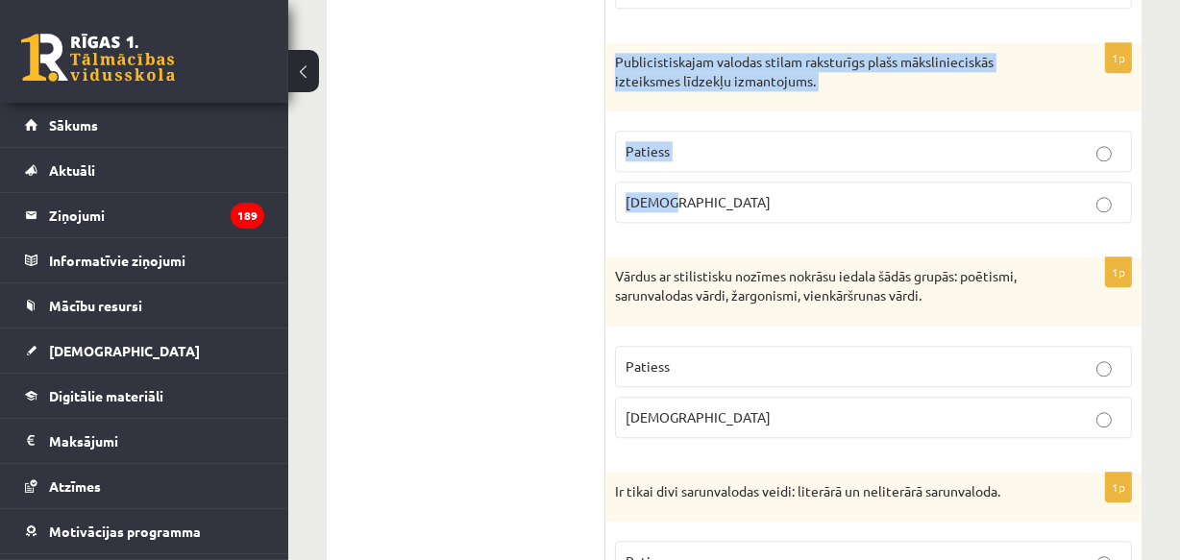
drag, startPoint x: 616, startPoint y: 45, endPoint x: 678, endPoint y: 190, distance: 158.0
click at [678, 190] on div "1p Publicistiskajam valodas stilam raksturīgs plašs mākslinieciskās izteiksmes …" at bounding box center [873, 140] width 536 height 195
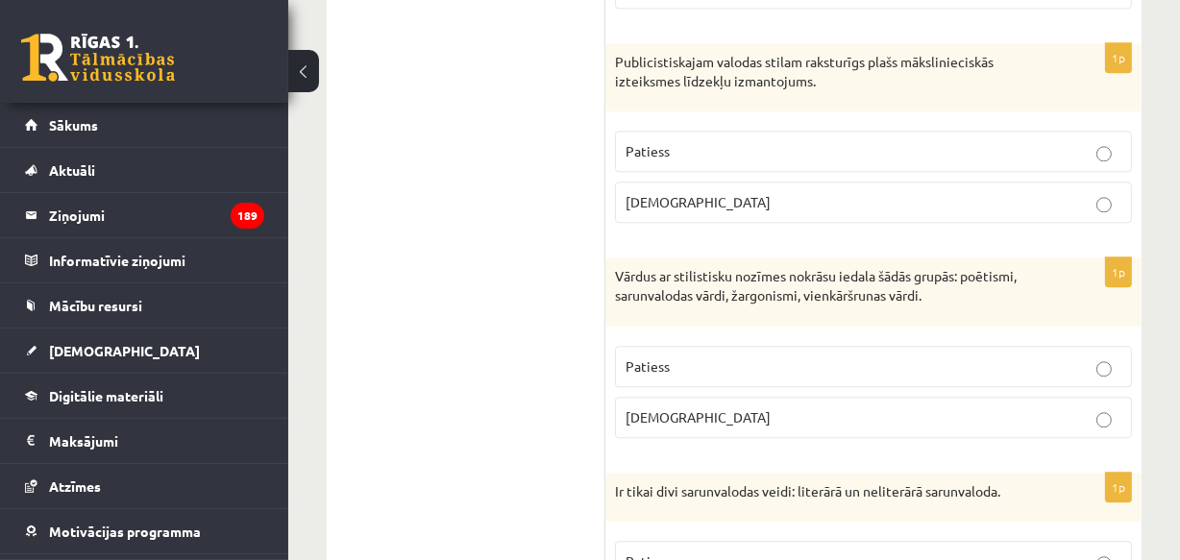
drag, startPoint x: 452, startPoint y: 210, endPoint x: 553, endPoint y: 213, distance: 100.9
click at [642, 193] on span "Aplams" at bounding box center [698, 201] width 145 height 17
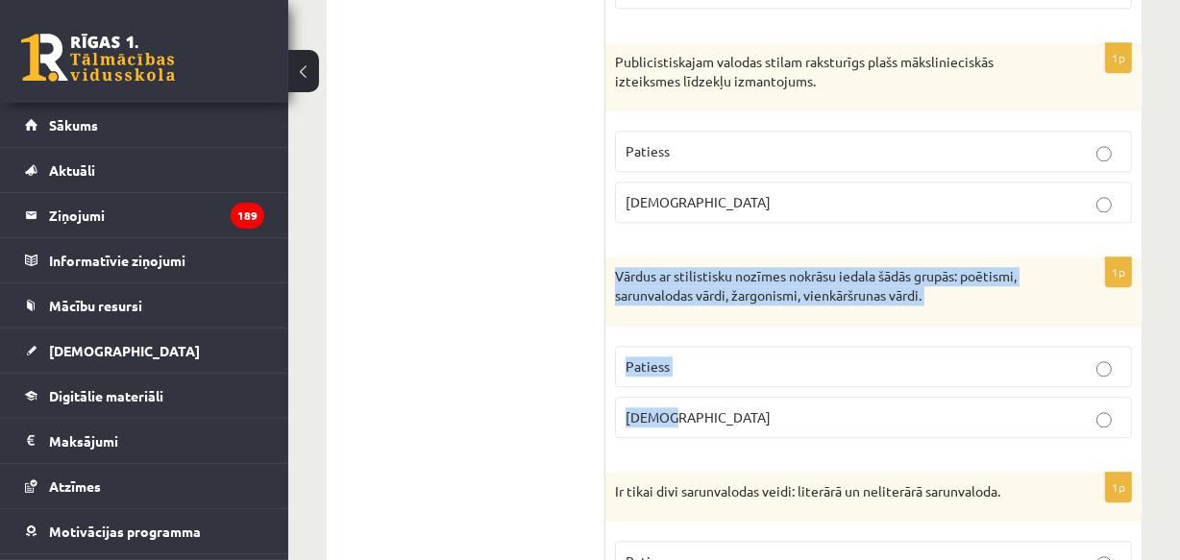
drag, startPoint x: 614, startPoint y: 262, endPoint x: 679, endPoint y: 428, distance: 177.7
click at [679, 428] on div "1p Vārdus ar stilistisku nozīmes nokrāsu iedala šādās grupās: poētismi, sarunva…" at bounding box center [873, 355] width 536 height 195
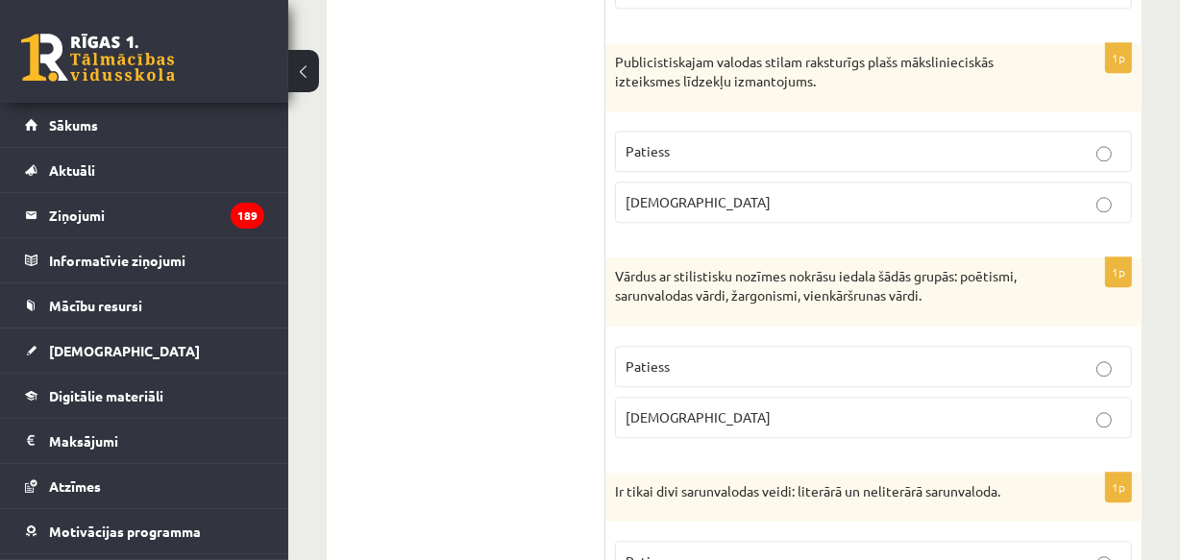
click at [649, 357] on span "Patiess" at bounding box center [648, 365] width 44 height 17
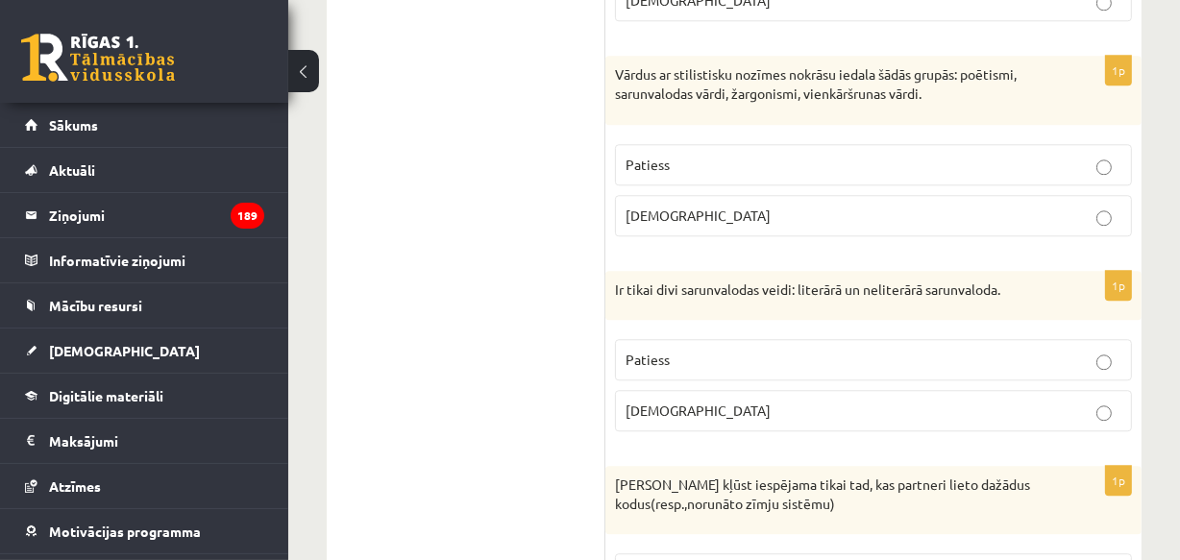
scroll to position [4426, 0]
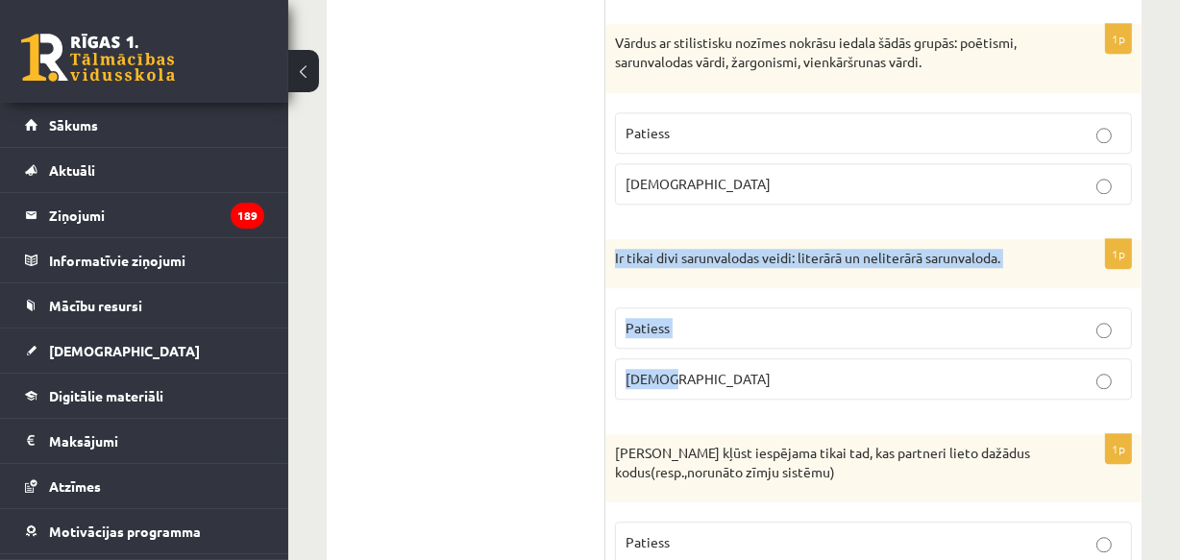
drag, startPoint x: 613, startPoint y: 248, endPoint x: 675, endPoint y: 378, distance: 143.6
click at [675, 378] on div "1p Ir tikai divi sarunvalodas veidi: literārā un neliterārā sarunvaloda. Paties…" at bounding box center [873, 327] width 536 height 177
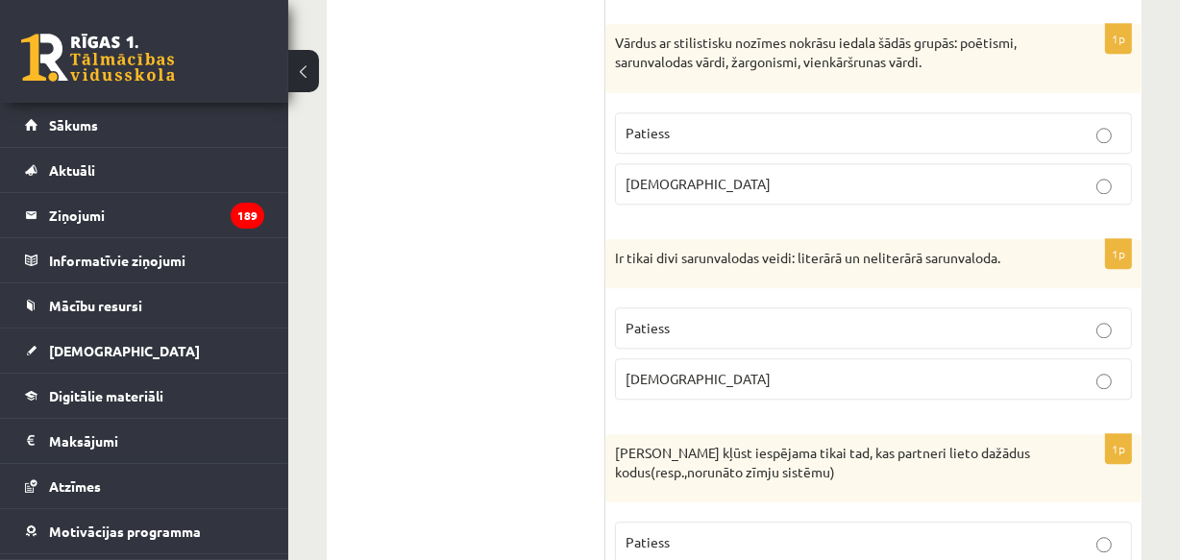
drag, startPoint x: 606, startPoint y: 454, endPoint x: 615, endPoint y: 439, distance: 16.8
click at [610, 443] on div "Saziņa kļūst iespējama tikai tad, kas partneri lieto dažādus kodus(resp.,norunā…" at bounding box center [873, 468] width 536 height 68
click at [672, 369] on p "Aplams" at bounding box center [874, 379] width 496 height 20
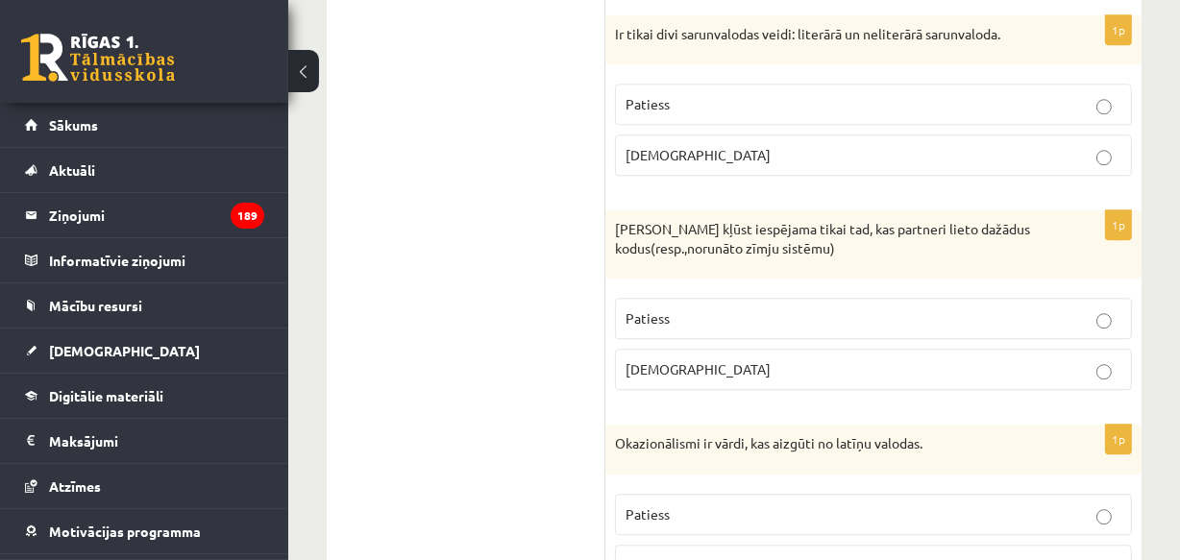
scroll to position [4659, 0]
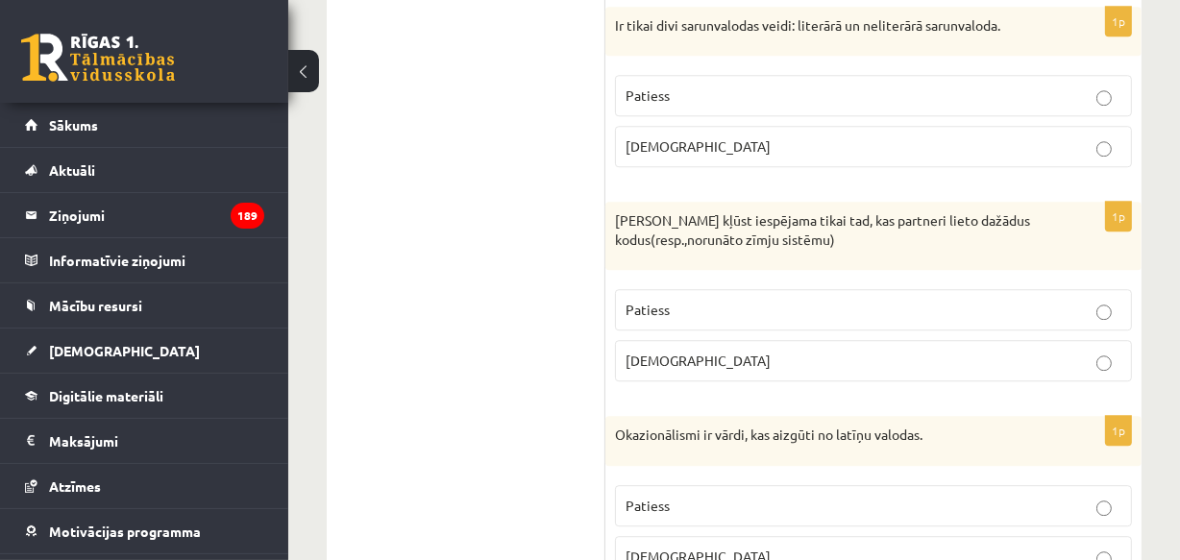
drag, startPoint x: 604, startPoint y: 209, endPoint x: 652, endPoint y: 264, distance: 72.9
click at [662, 240] on p "Saziņa kļūst iespējama tikai tad, kas partneri lieto dažādus kodus(resp.,norunā…" at bounding box center [825, 229] width 421 height 37
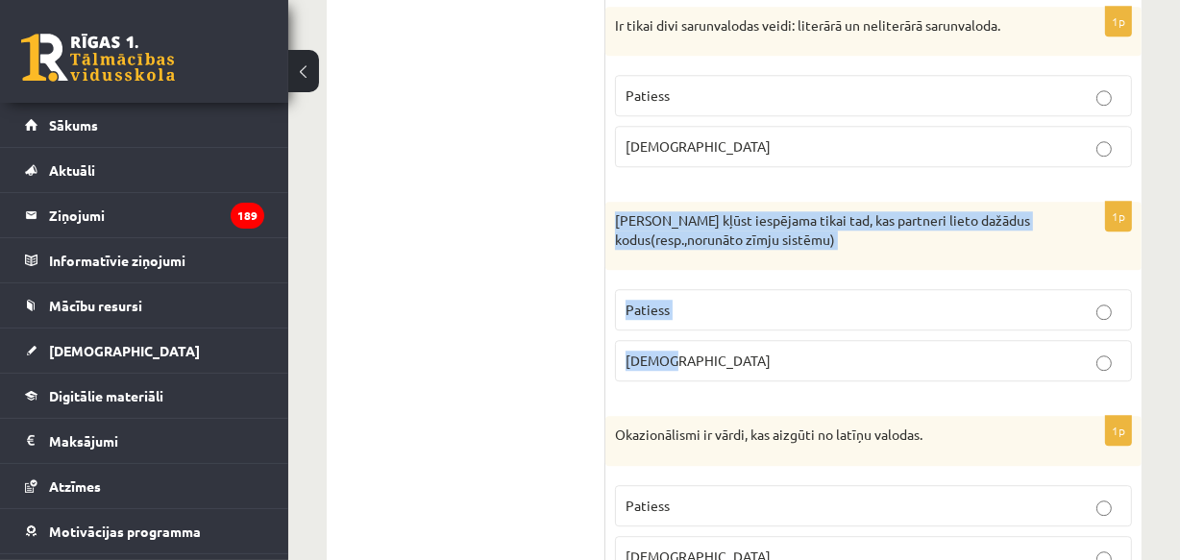
drag, startPoint x: 618, startPoint y: 210, endPoint x: 710, endPoint y: 245, distance: 98.5
click at [711, 336] on div "1p Saziņa kļūst iespējama tikai tad, kas partneri lieto dažādus kodus(resp.,nor…" at bounding box center [873, 299] width 536 height 195
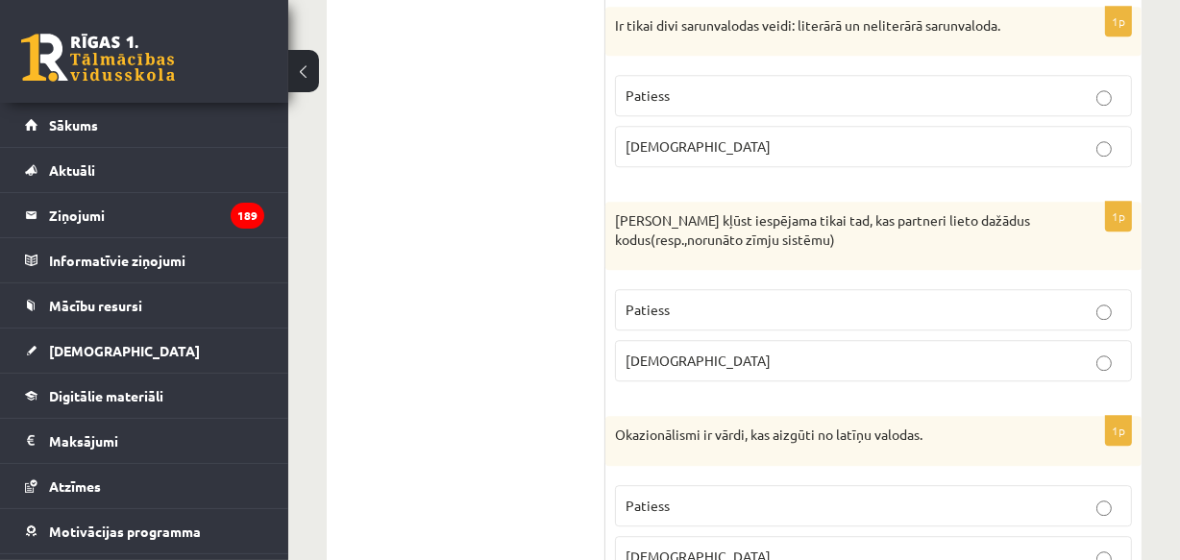
drag, startPoint x: 415, startPoint y: 289, endPoint x: 497, endPoint y: 306, distance: 83.3
click at [700, 351] on p "Aplams" at bounding box center [874, 361] width 496 height 20
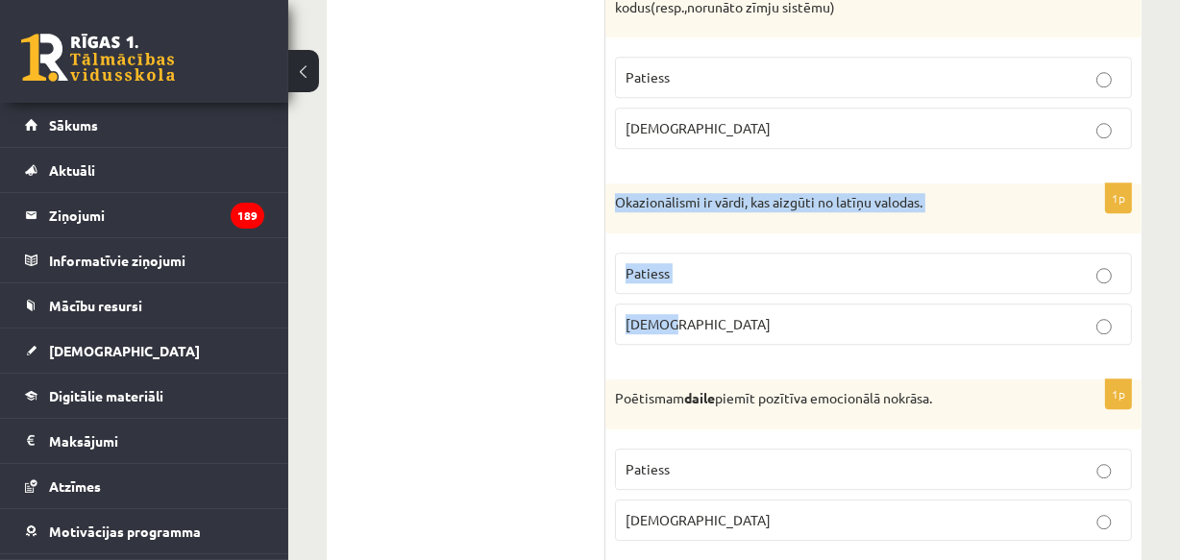
drag, startPoint x: 616, startPoint y: 190, endPoint x: 693, endPoint y: 292, distance: 127.6
click at [690, 308] on div "1p Okazionālismi ir vārdi, kas aizgūti no latīņu valodas. Patiess Aplams" at bounding box center [873, 272] width 536 height 177
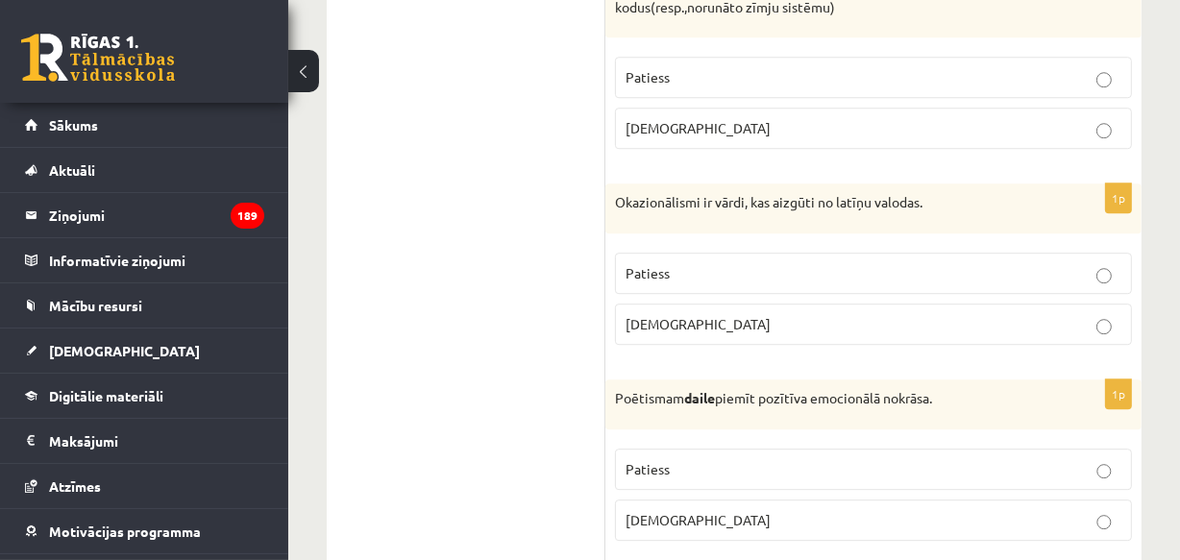
drag, startPoint x: 480, startPoint y: 237, endPoint x: 565, endPoint y: 266, distance: 90.3
click at [636, 314] on p "Aplams" at bounding box center [874, 324] width 496 height 20
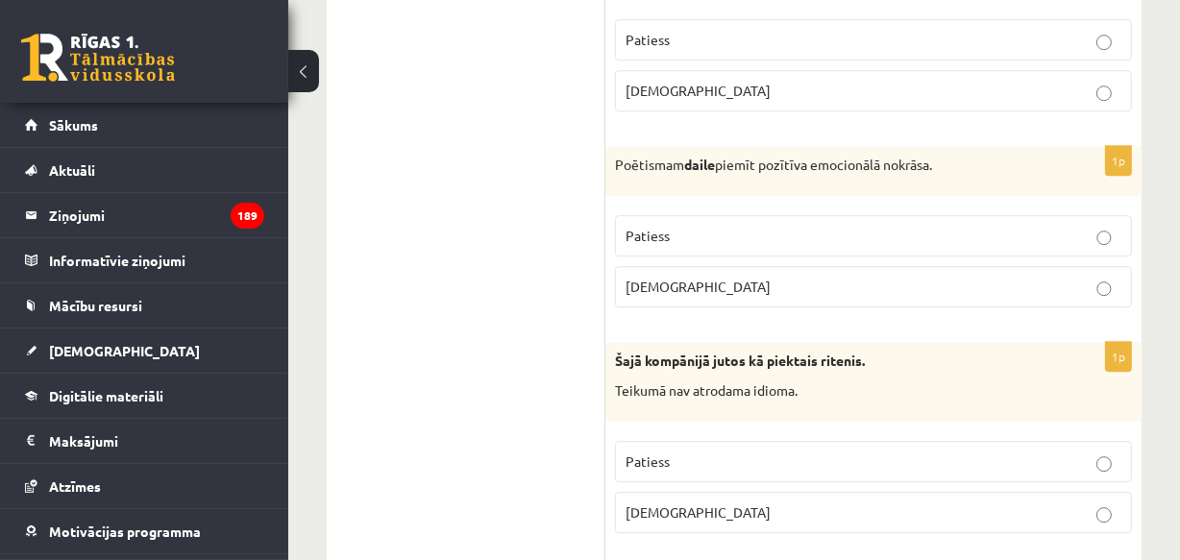
drag, startPoint x: 652, startPoint y: 217, endPoint x: 645, endPoint y: 228, distance: 12.5
click at [652, 226] on p "Patiess" at bounding box center [874, 236] width 496 height 20
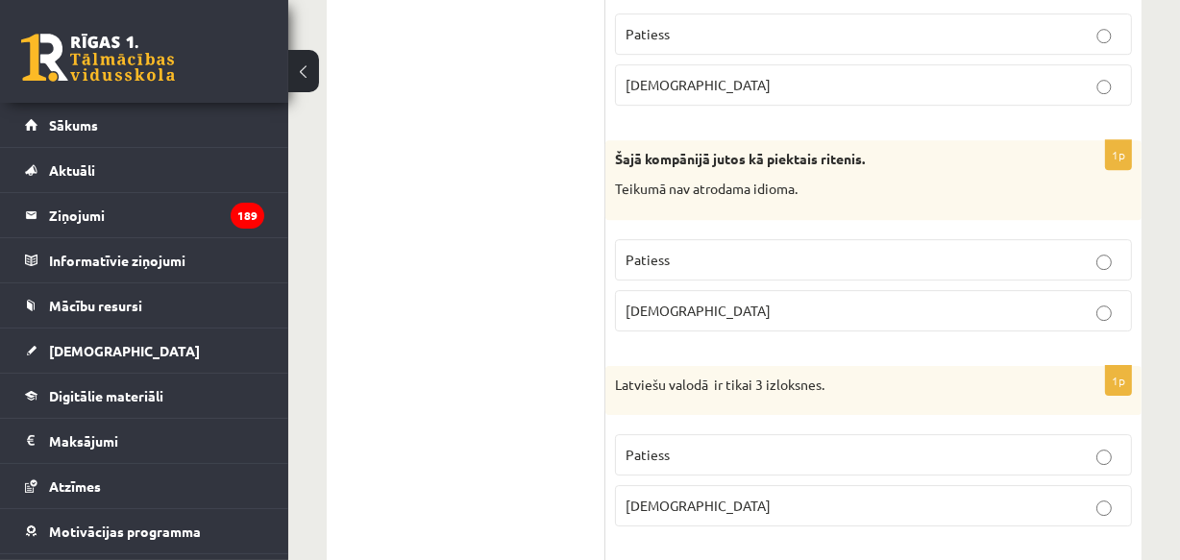
scroll to position [5357, 0]
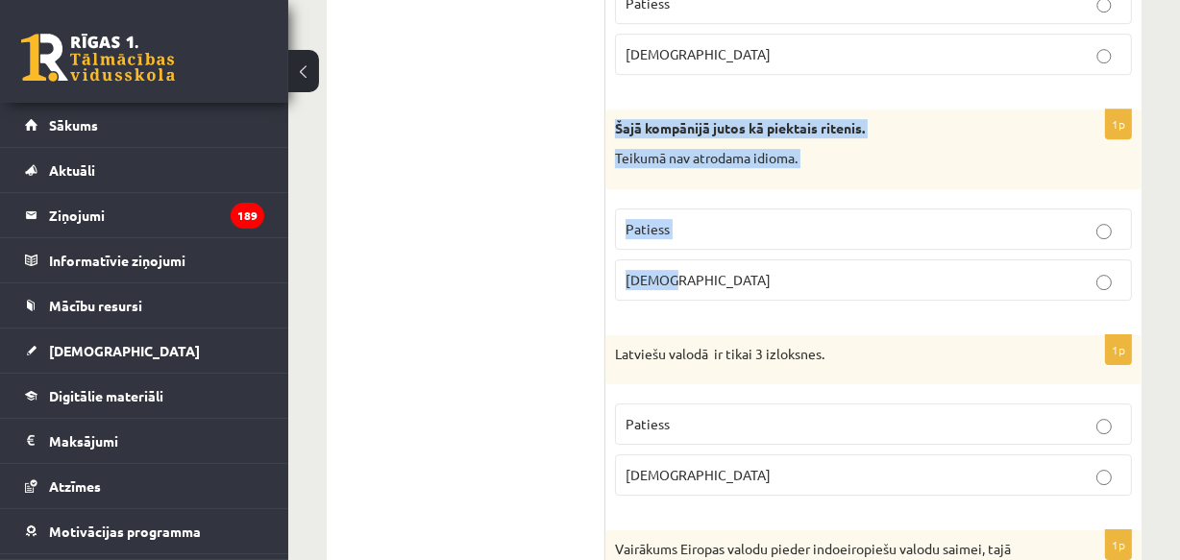
drag, startPoint x: 613, startPoint y: 114, endPoint x: 696, endPoint y: 266, distance: 172.9
click at [696, 266] on div "1p Šajā kompānijā jutos kā piektais ritenis. Teikumā nav atrodama idioma. Patie…" at bounding box center [873, 213] width 536 height 207
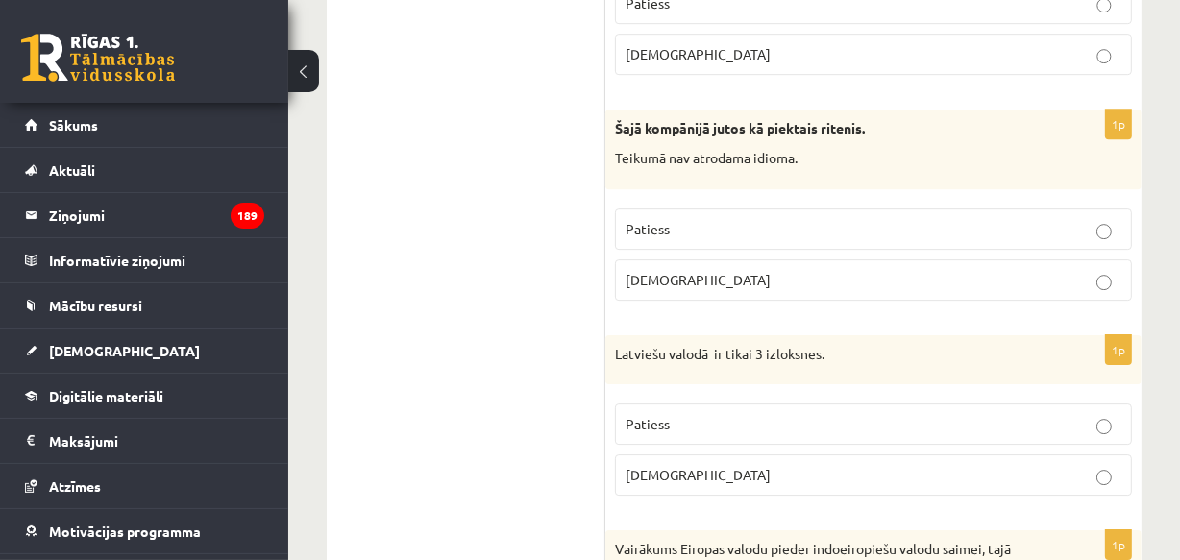
drag, startPoint x: 514, startPoint y: 363, endPoint x: 665, endPoint y: 306, distance: 161.5
click at [701, 273] on p "Aplams" at bounding box center [874, 280] width 496 height 20
drag, startPoint x: 613, startPoint y: 345, endPoint x: 692, endPoint y: 379, distance: 85.7
click at [694, 452] on div "1p Latviešu valodā ir tikai 3 izloksnes. Patiess Aplams" at bounding box center [873, 423] width 536 height 177
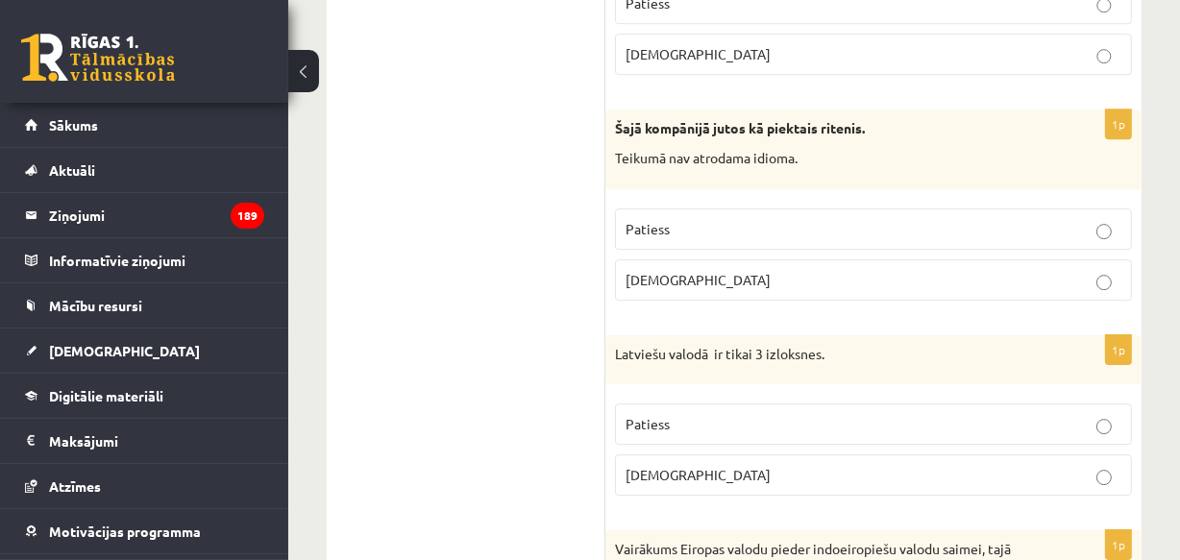
click at [651, 466] on span "Aplams" at bounding box center [698, 474] width 145 height 17
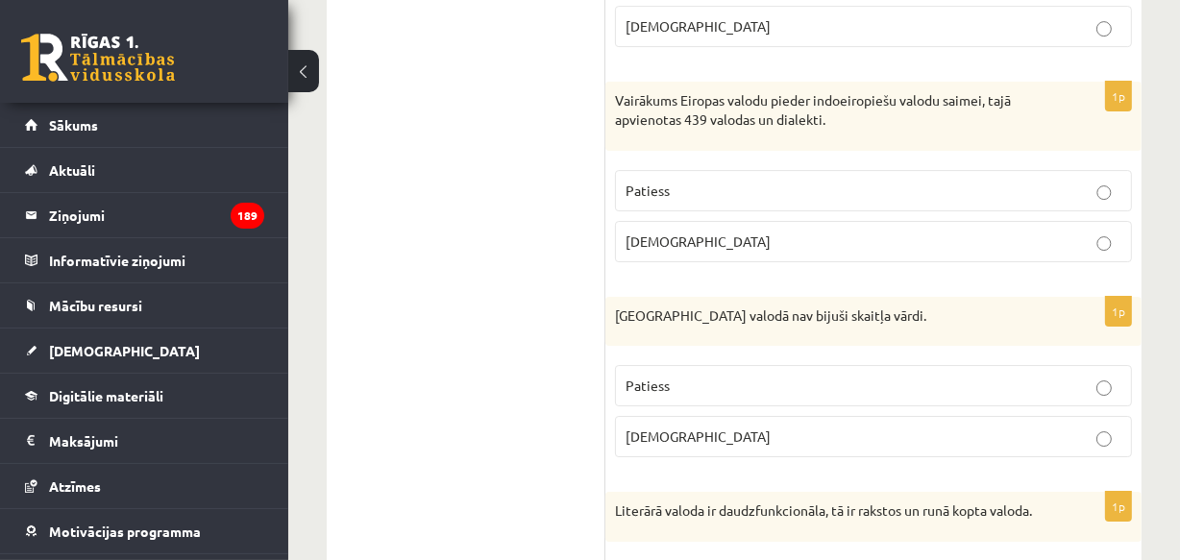
scroll to position [5823, 0]
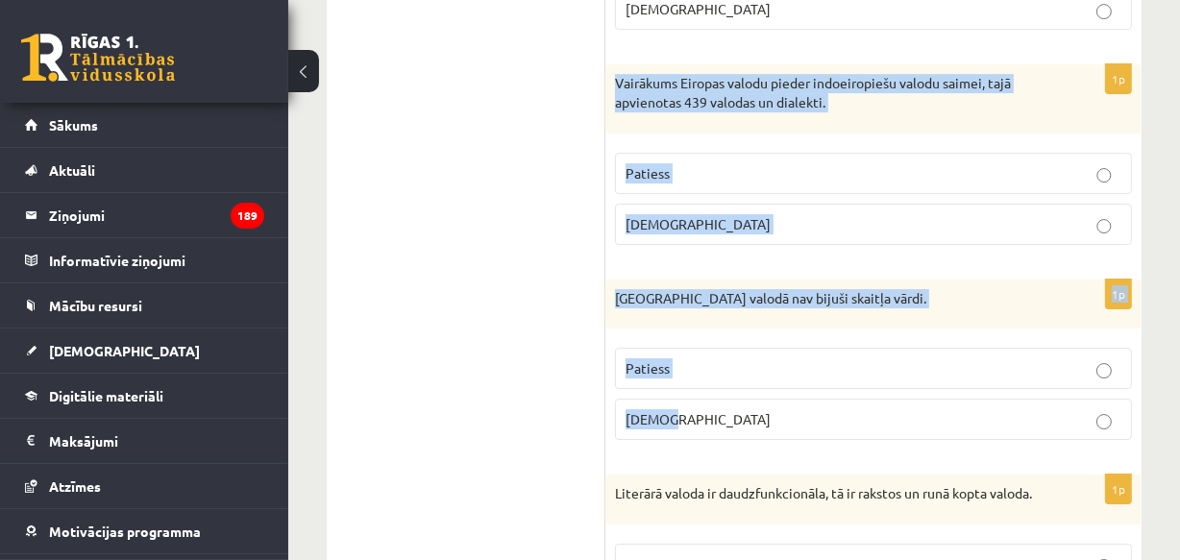
drag, startPoint x: 625, startPoint y: 74, endPoint x: 692, endPoint y: 357, distance: 290.4
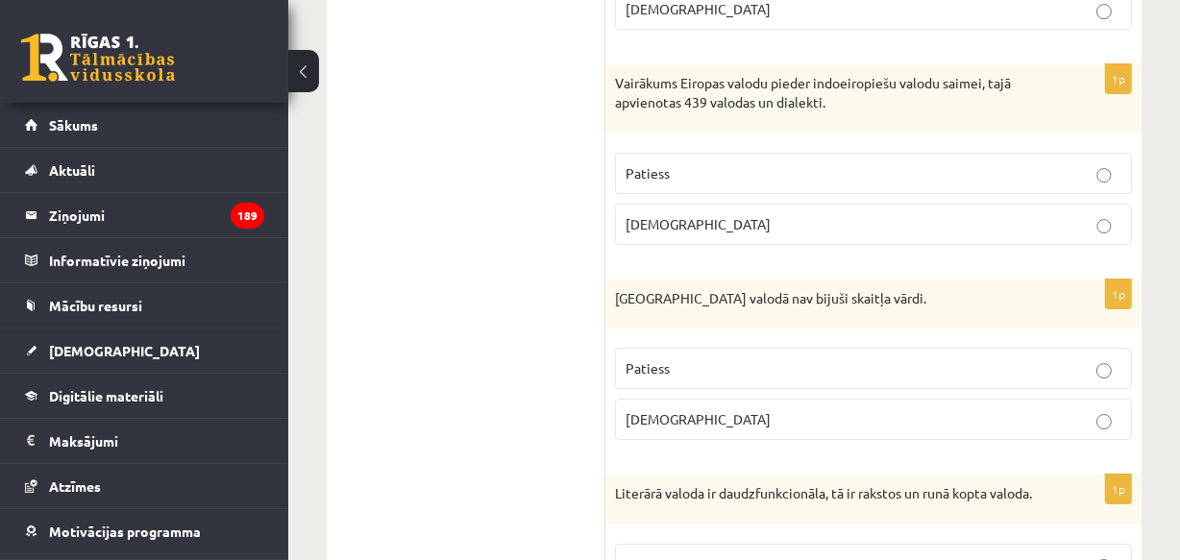
drag, startPoint x: 393, startPoint y: 301, endPoint x: 493, endPoint y: 282, distance: 101.8
click at [663, 164] on span "Patiess" at bounding box center [648, 172] width 44 height 17
click at [684, 358] on p "Patiess" at bounding box center [874, 368] width 496 height 20
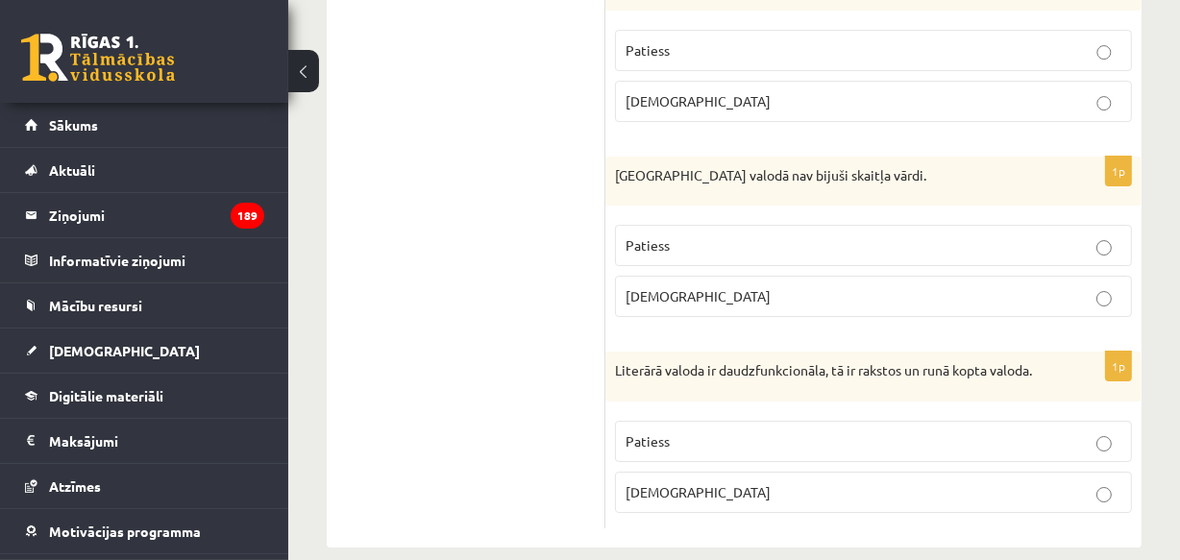
scroll to position [5980, 0]
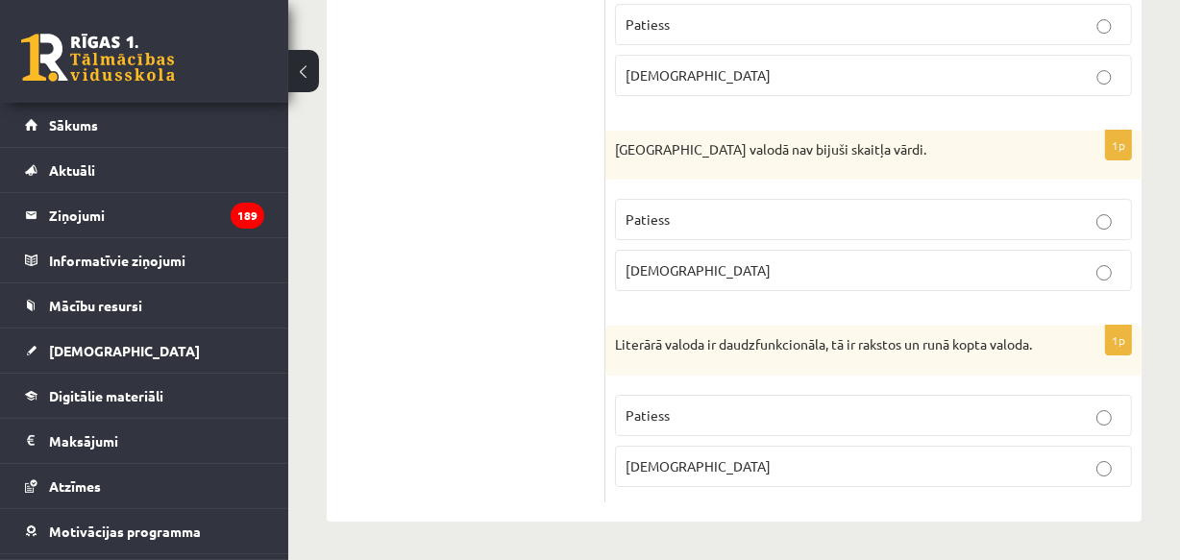
click at [648, 414] on span "Patiess" at bounding box center [648, 414] width 44 height 17
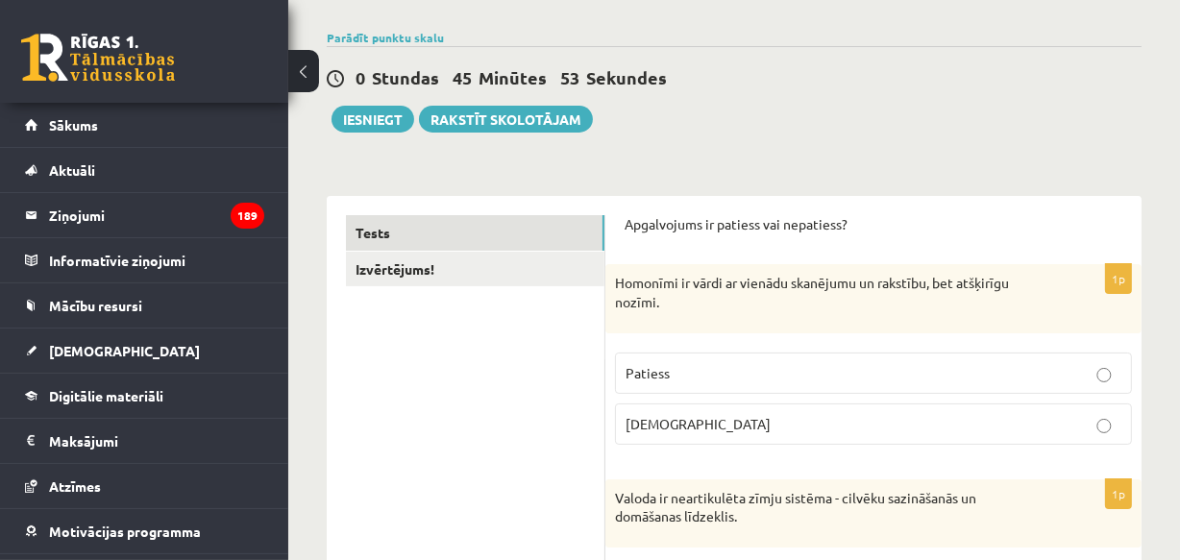
scroll to position [194, 0]
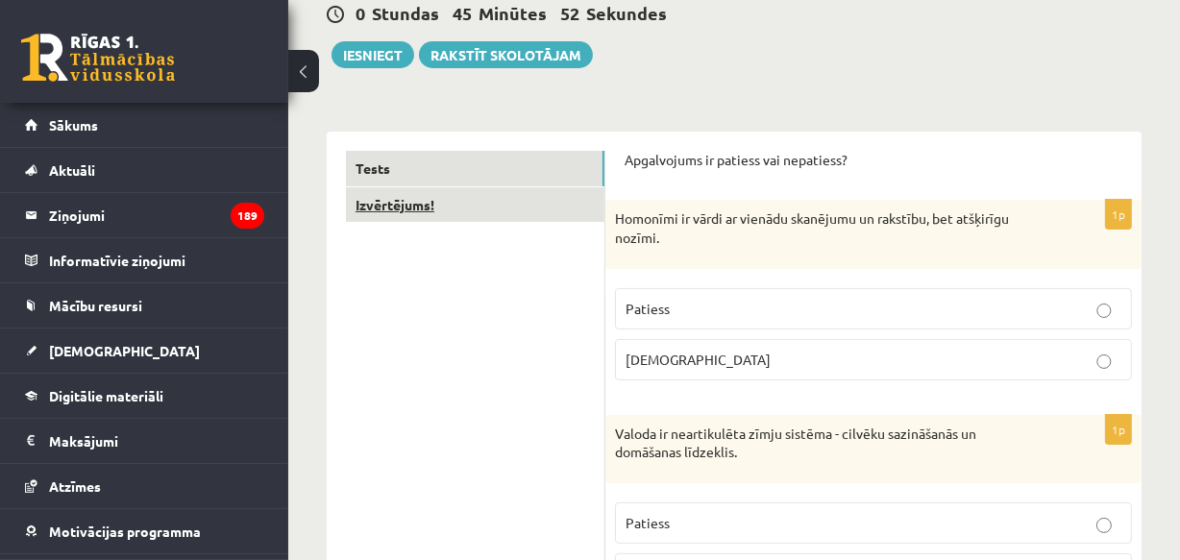
click at [457, 211] on link "Izvērtējums!" at bounding box center [475, 205] width 258 height 36
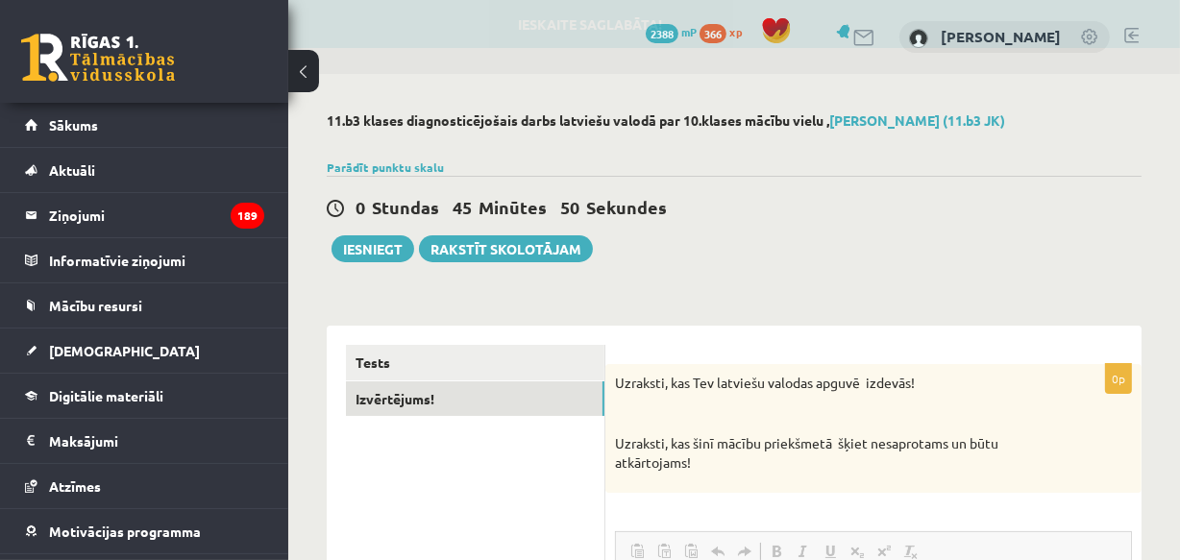
scroll to position [0, 0]
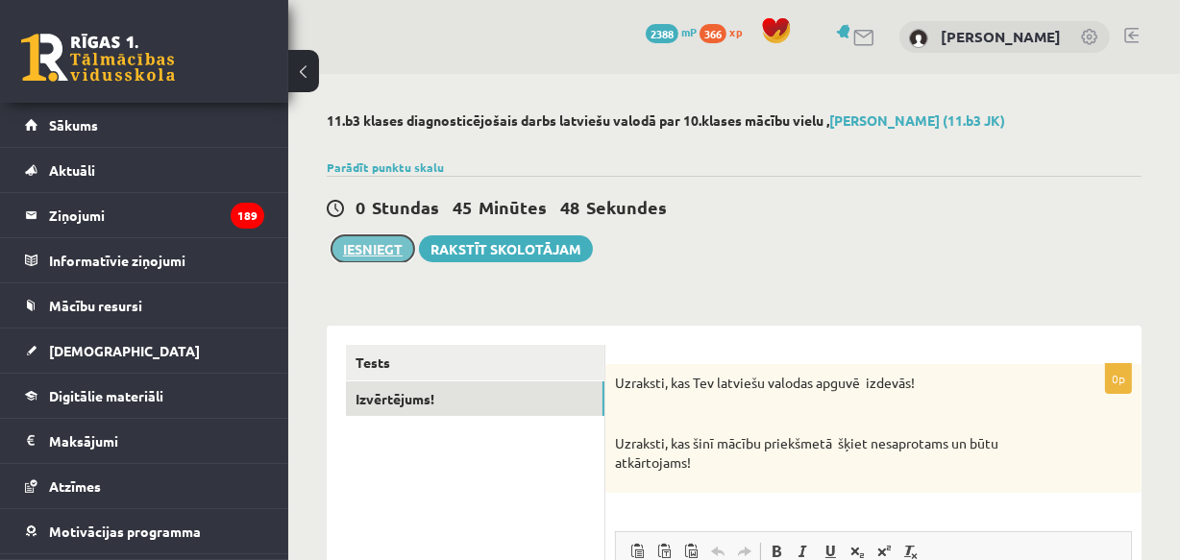
click at [363, 241] on button "Iesniegt" at bounding box center [373, 248] width 83 height 27
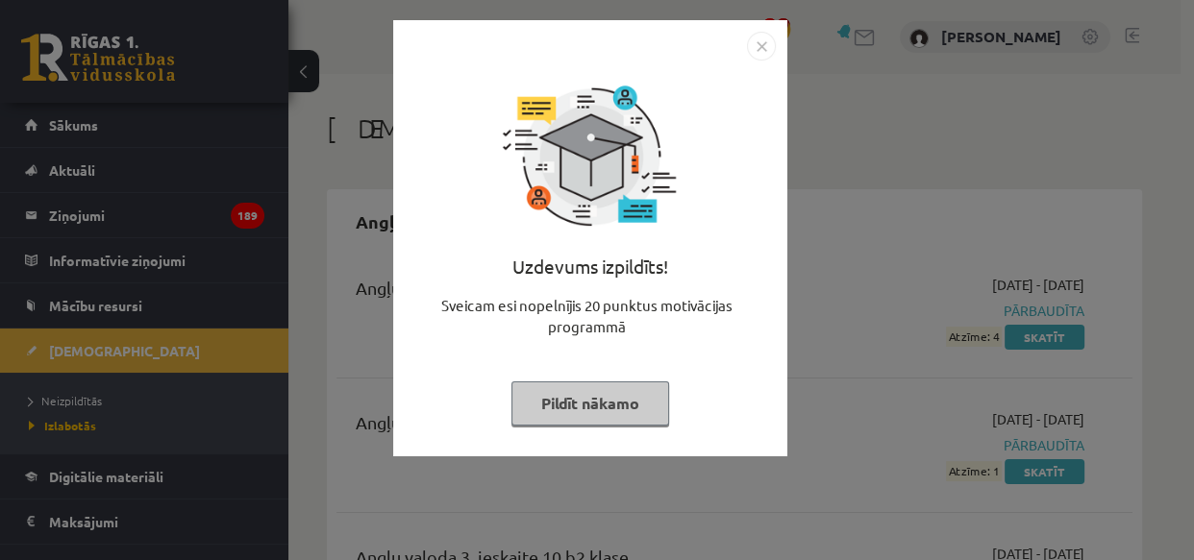
click at [624, 400] on button "Pildīt nākamo" at bounding box center [590, 404] width 158 height 44
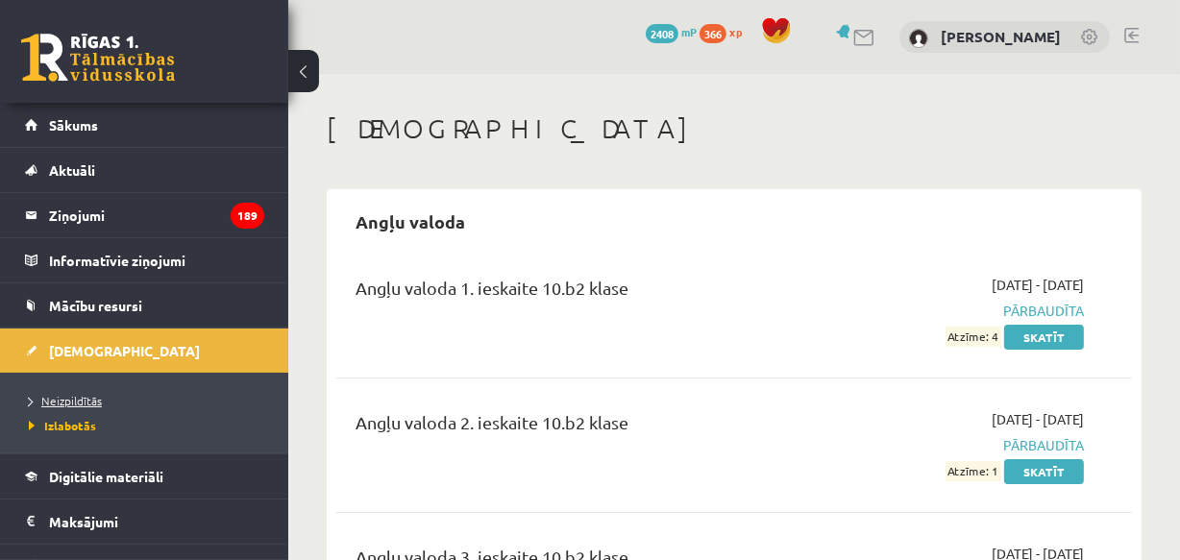
click at [86, 395] on span "Neizpildītās" at bounding box center [65, 400] width 73 height 15
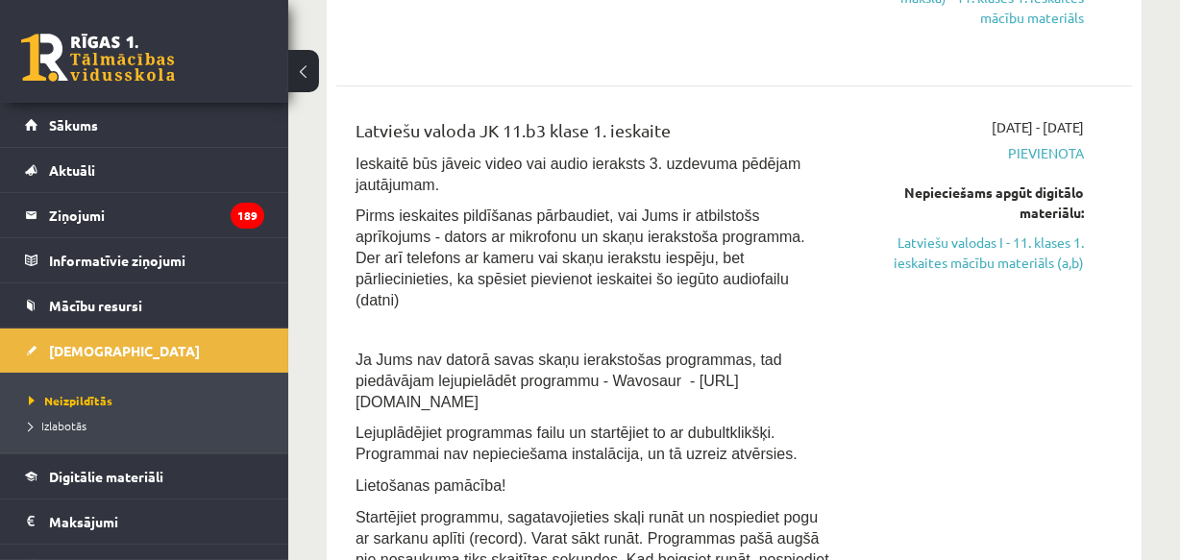
scroll to position [465, 0]
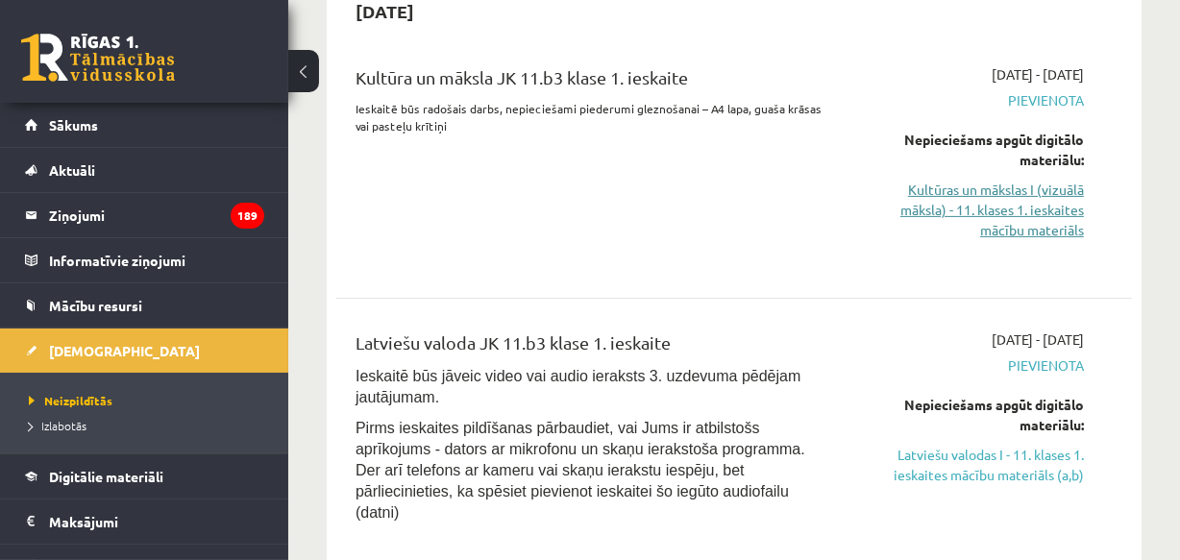
click at [1011, 207] on link "Kultūras un mākslas I (vizuālā māksla) - 11. klases 1. ieskaites mācību materiā…" at bounding box center [972, 210] width 224 height 61
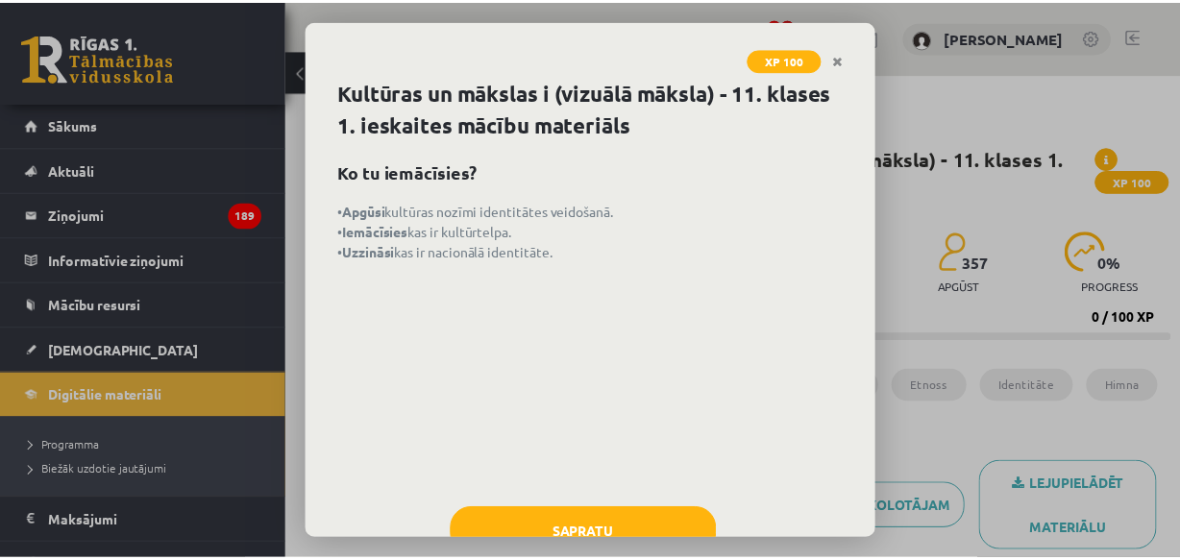
scroll to position [63, 0]
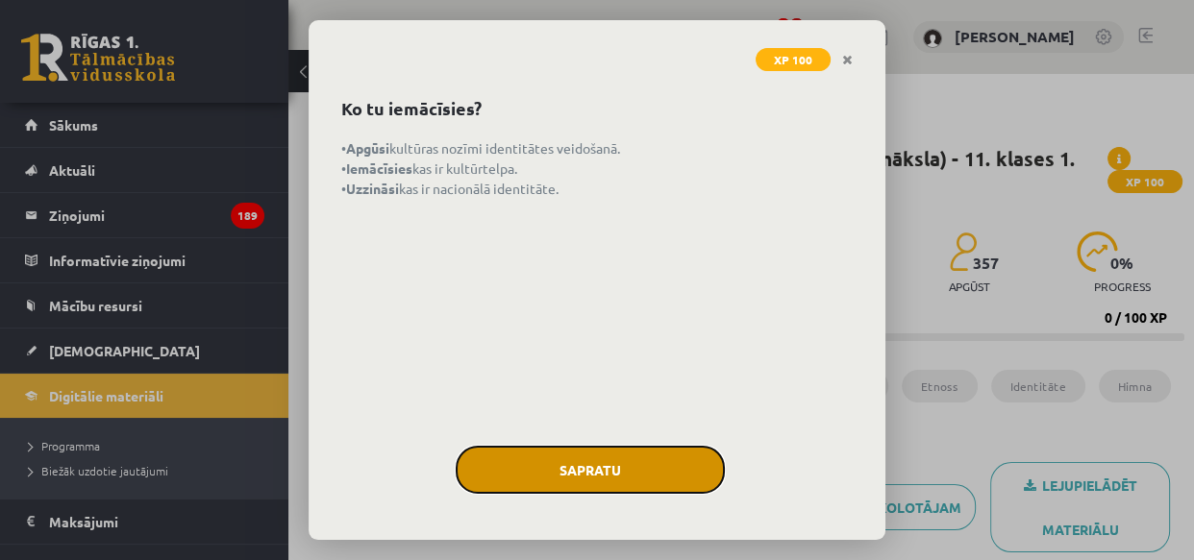
click at [609, 460] on button "Sapratu" at bounding box center [589, 470] width 269 height 48
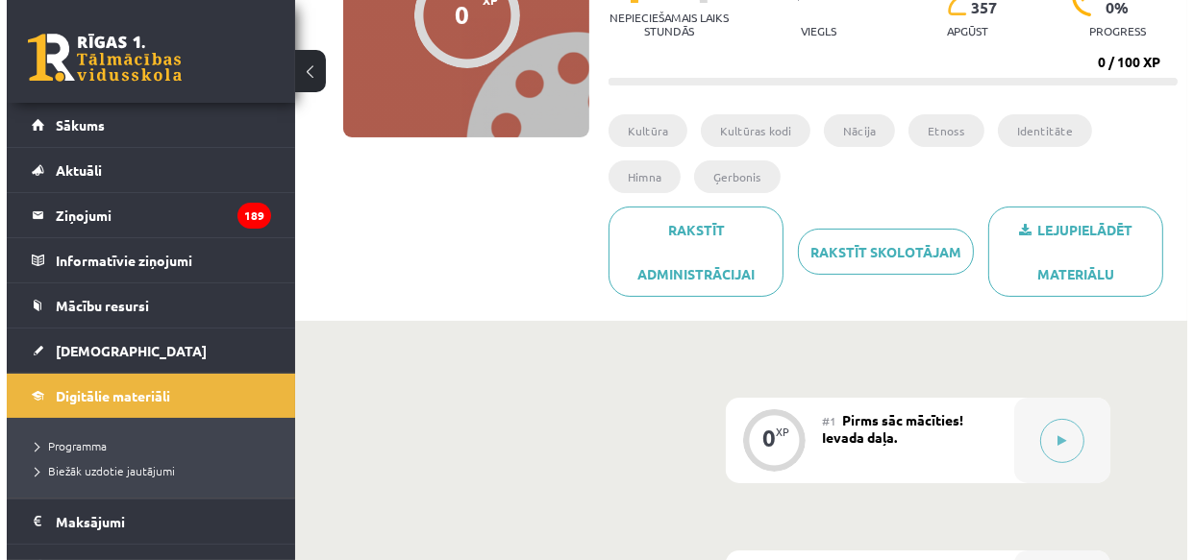
scroll to position [465, 0]
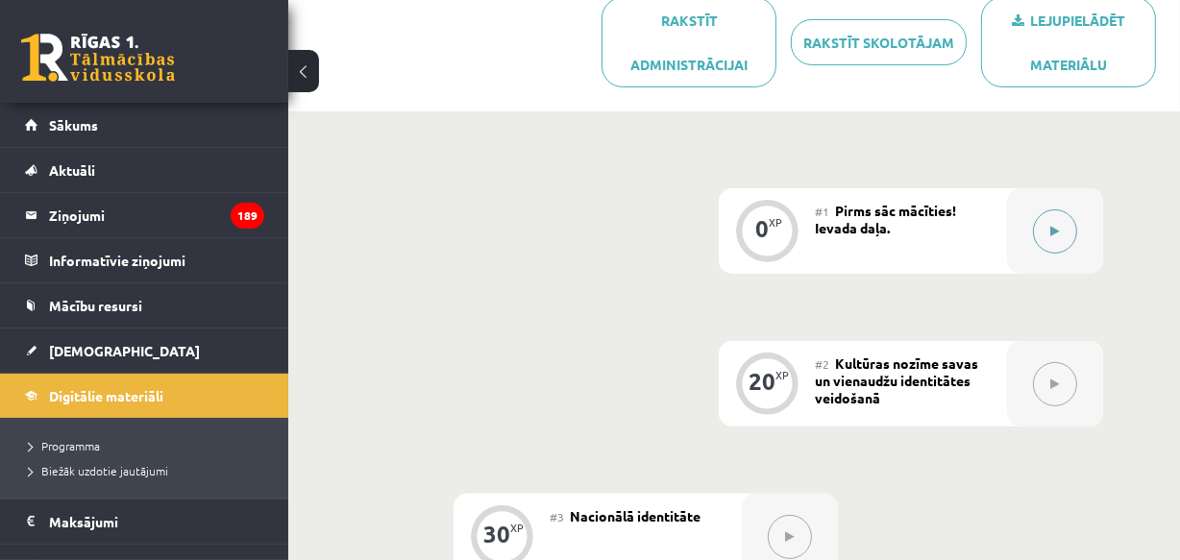
click at [1038, 220] on button at bounding box center [1055, 231] width 44 height 44
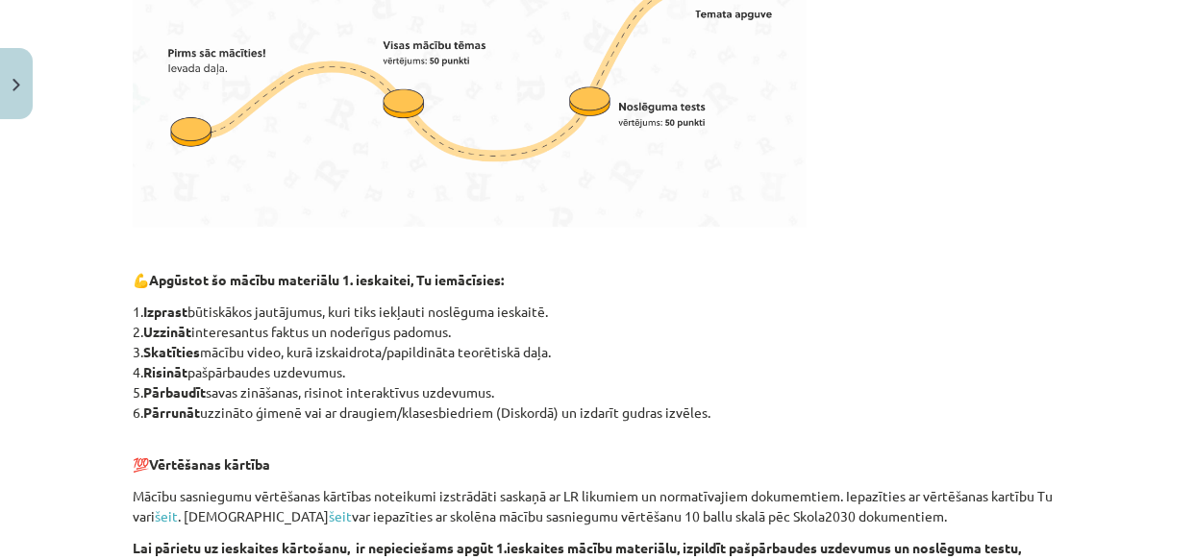
scroll to position [1164, 0]
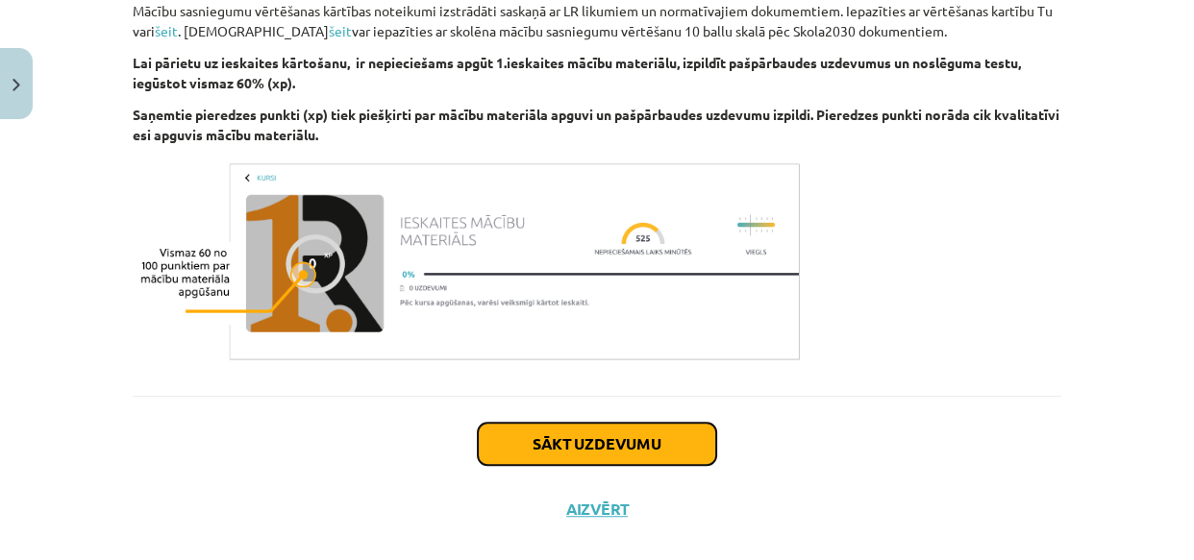
click at [643, 443] on button "Sākt uzdevumu" at bounding box center [597, 444] width 238 height 42
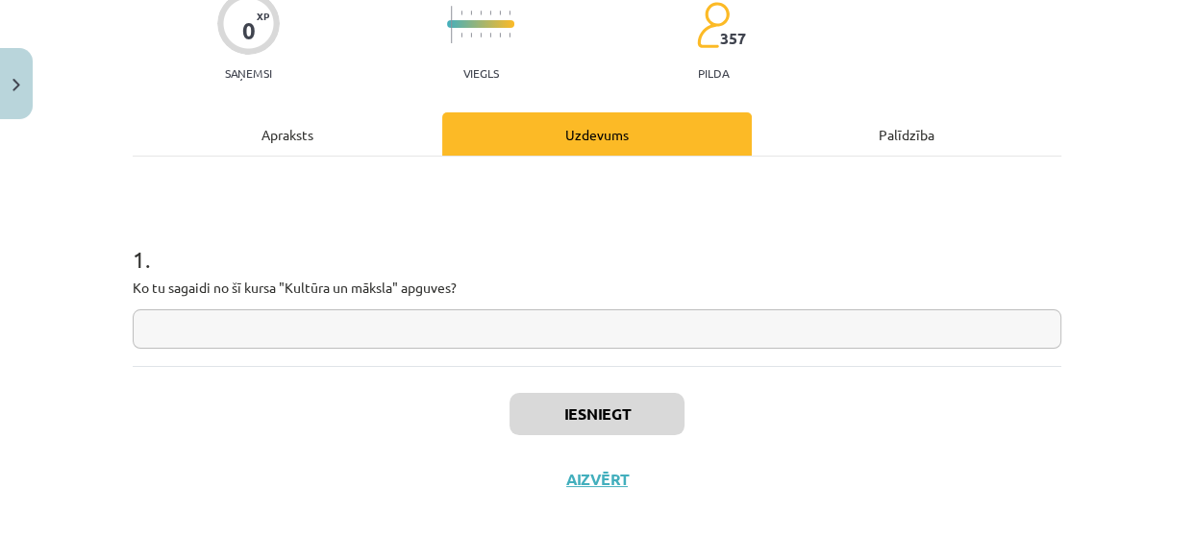
scroll to position [48, 0]
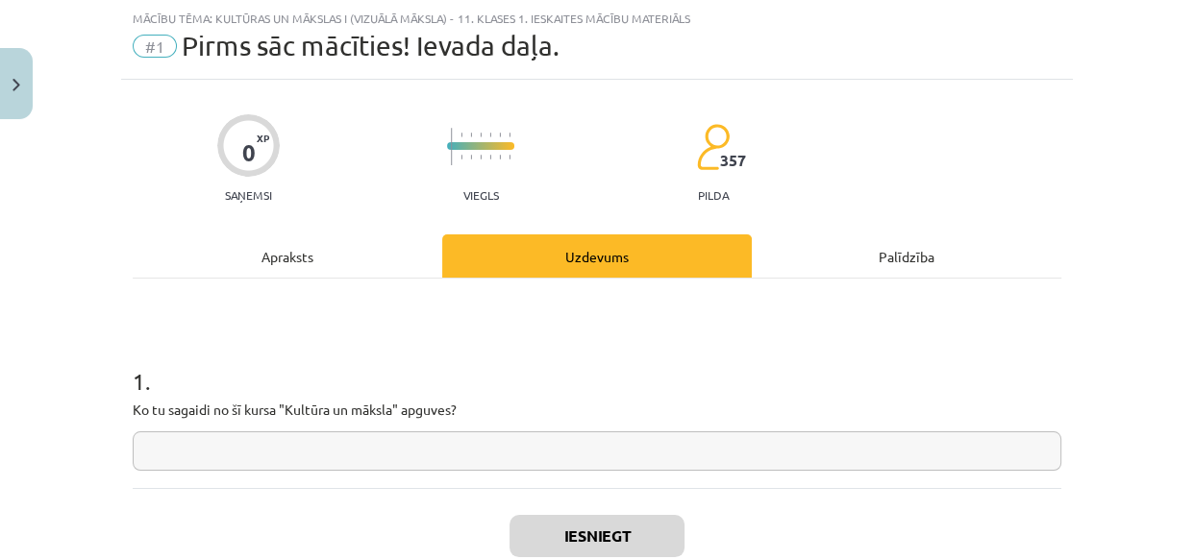
click at [294, 456] on input "text" at bounding box center [597, 450] width 928 height 39
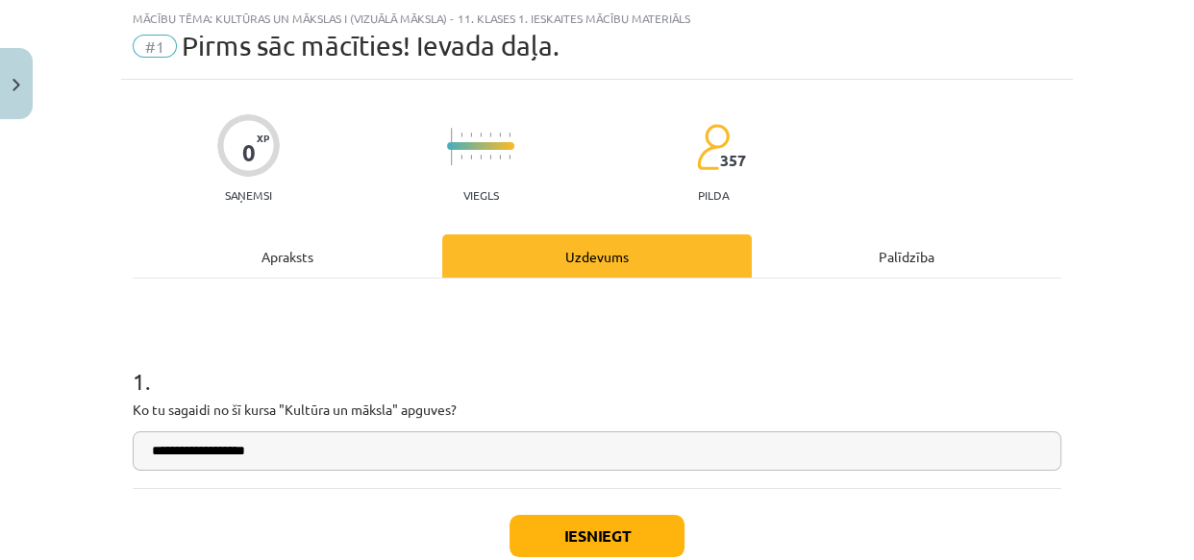
type input "**********"
click at [619, 520] on button "Iesniegt" at bounding box center [596, 536] width 175 height 42
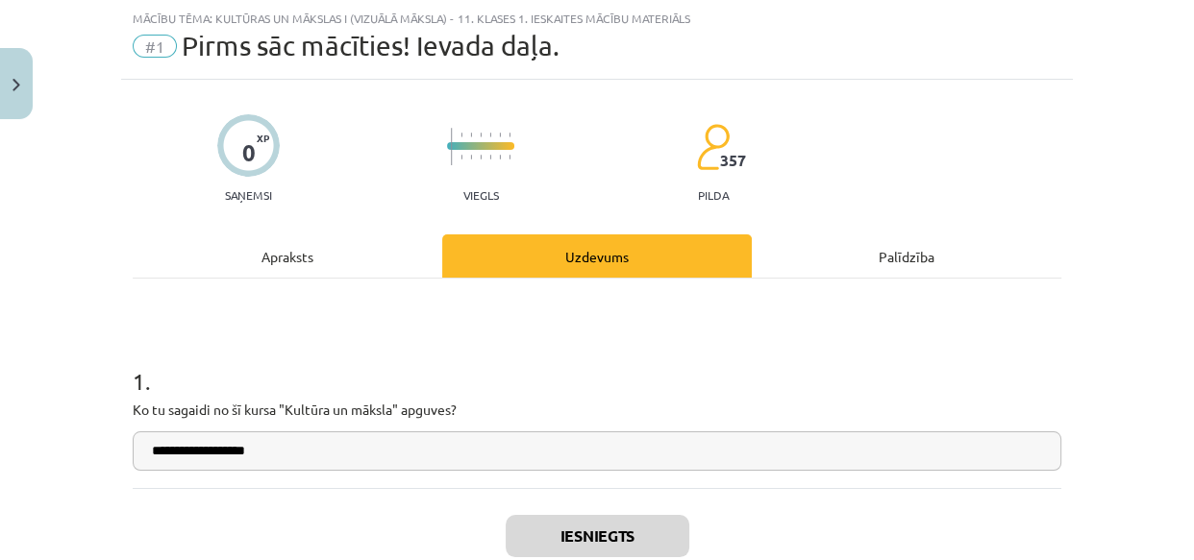
scroll to position [466, 0]
